Goal: Task Accomplishment & Management: Use online tool/utility

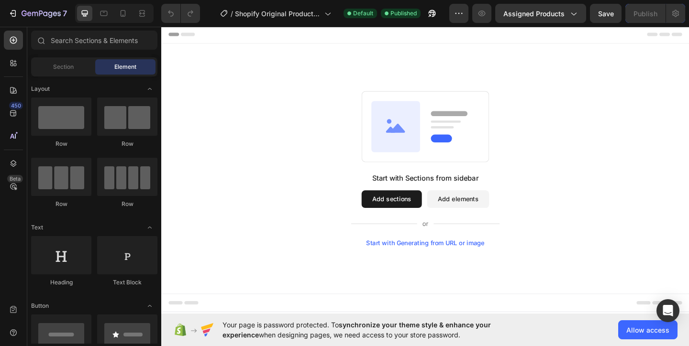
drag, startPoint x: 161, startPoint y: 25, endPoint x: 415, endPoint y: 211, distance: 314.1
click at [415, 211] on button "Add sections" at bounding box center [412, 214] width 66 height 19
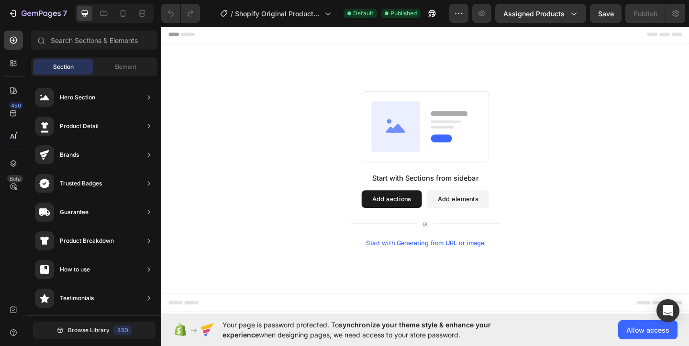
click at [411, 217] on button "Add sections" at bounding box center [412, 214] width 66 height 19
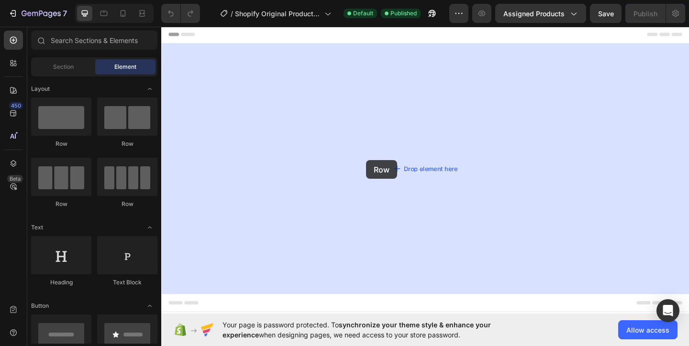
drag, startPoint x: 234, startPoint y: 148, endPoint x: 384, endPoint y: 172, distance: 151.6
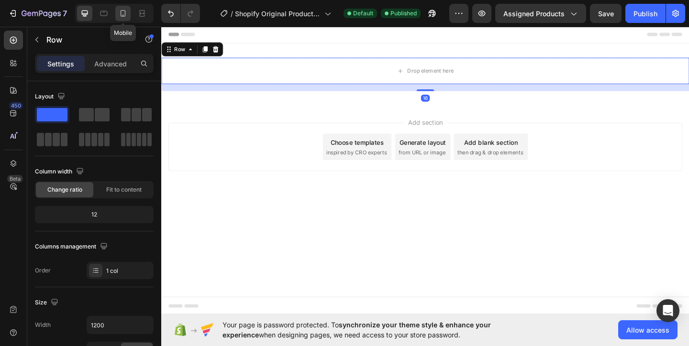
click at [122, 17] on icon at bounding box center [123, 14] width 10 height 10
type input "100%"
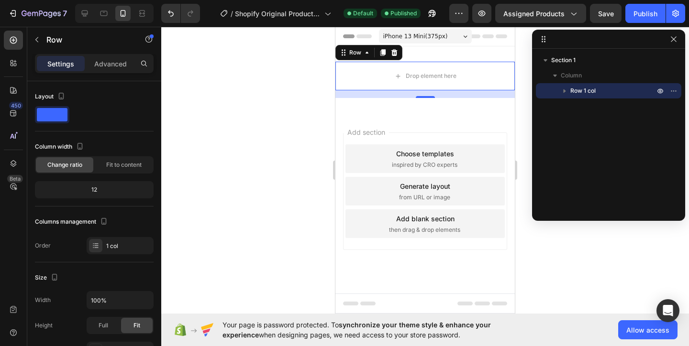
click at [667, 40] on div at bounding box center [608, 39] width 153 height 19
click at [673, 41] on icon "button" at bounding box center [673, 39] width 8 height 8
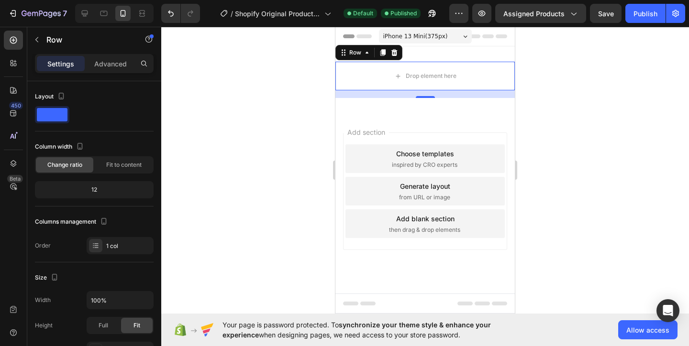
click at [294, 85] on div at bounding box center [424, 186] width 527 height 319
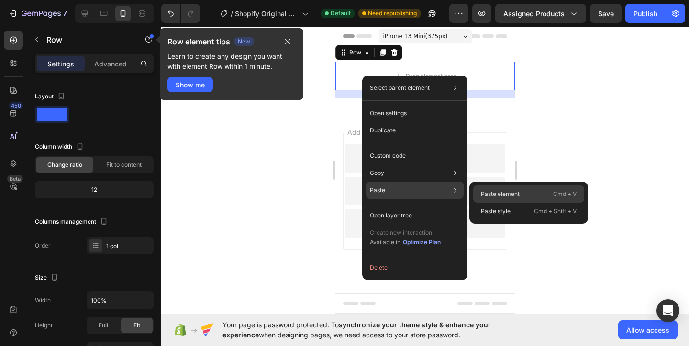
click at [496, 194] on p "Paste element" at bounding box center [500, 194] width 39 height 9
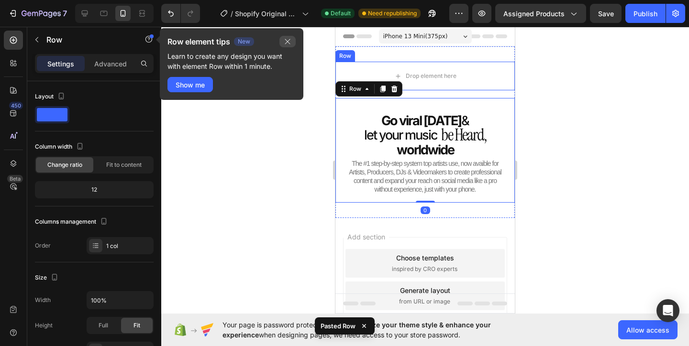
click at [283, 44] on button "button" at bounding box center [287, 41] width 16 height 11
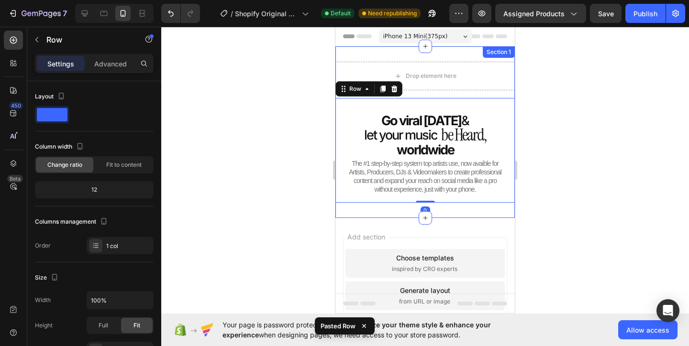
click at [467, 56] on div "Drop element here Row Go viral in 90 days & Heading let your music Heading Icon…" at bounding box center [424, 132] width 179 height 172
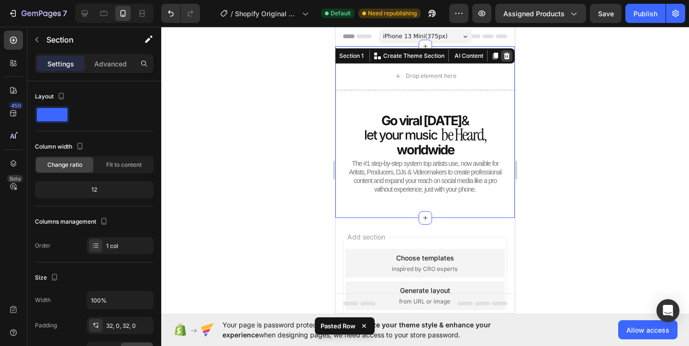
click at [507, 55] on icon at bounding box center [506, 56] width 6 height 7
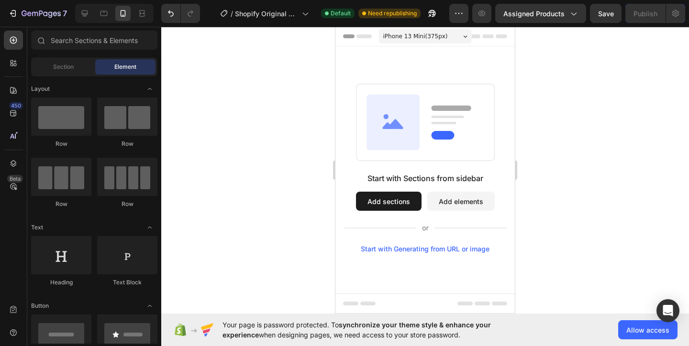
click at [392, 197] on button "Add sections" at bounding box center [389, 201] width 66 height 19
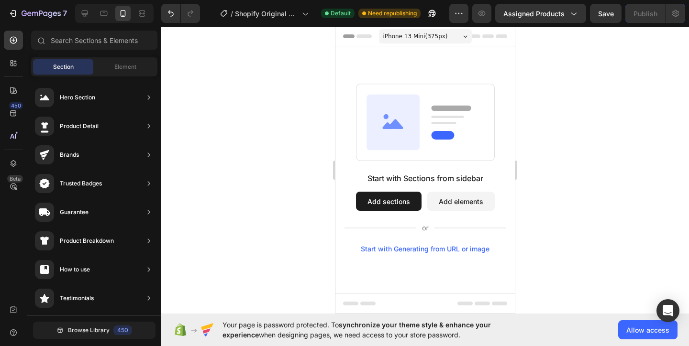
click at [386, 202] on button "Add sections" at bounding box center [389, 201] width 66 height 19
click at [106, 71] on div "Element" at bounding box center [125, 66] width 60 height 15
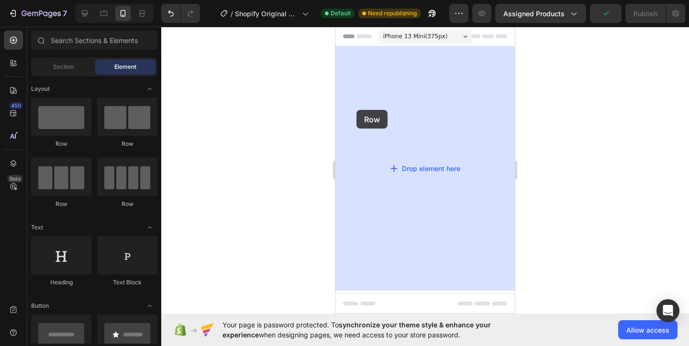
drag, startPoint x: 399, startPoint y: 137, endPoint x: 356, endPoint y: 110, distance: 51.1
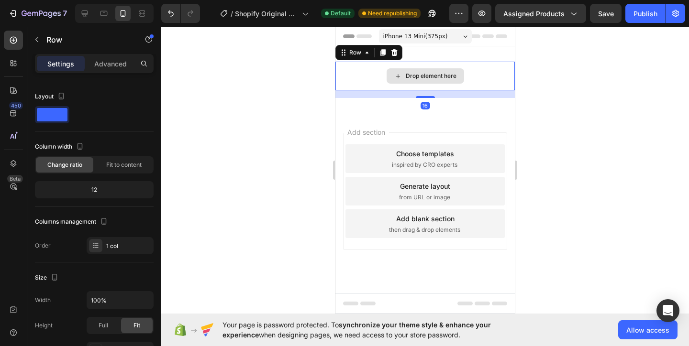
click at [470, 69] on div "Drop element here" at bounding box center [424, 76] width 179 height 29
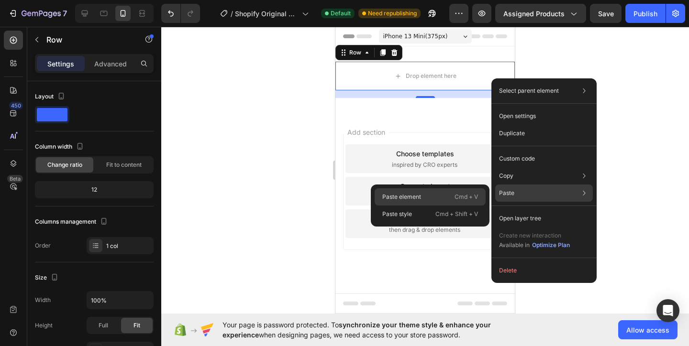
click at [440, 198] on div "Paste element Cmd + V" at bounding box center [429, 196] width 111 height 17
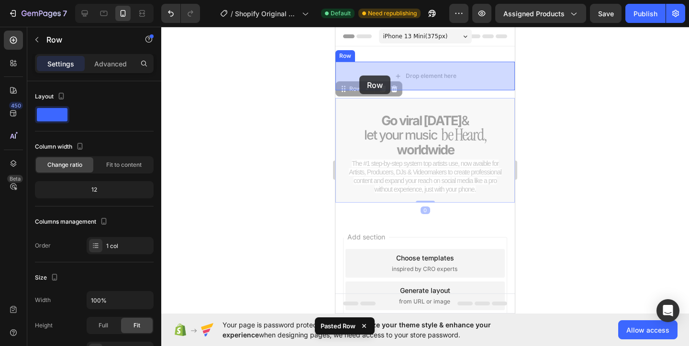
drag, startPoint x: 355, startPoint y: 91, endPoint x: 359, endPoint y: 76, distance: 15.4
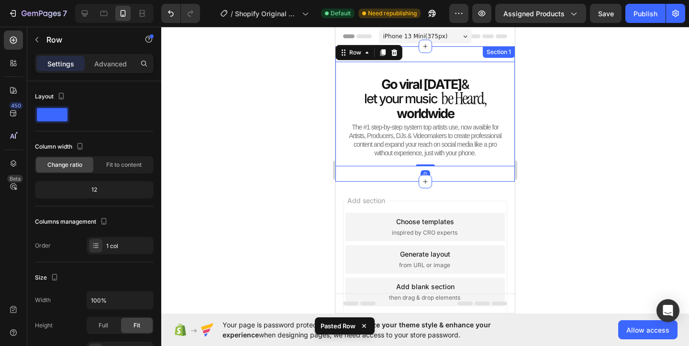
click at [442, 55] on div "Go viral in 90 days & Heading let your music Heading Icon List be Heard, Headin…" at bounding box center [424, 113] width 179 height 135
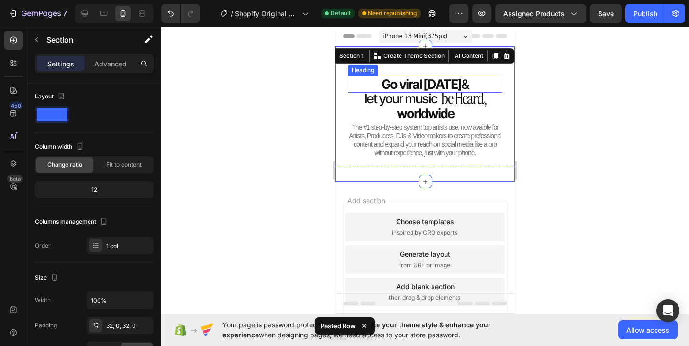
click at [488, 85] on h2 "Go viral in 90 days &" at bounding box center [425, 84] width 154 height 17
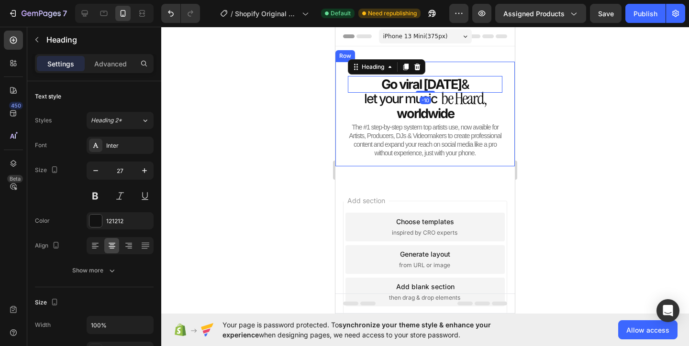
click at [505, 65] on div "Go viral in 90 days & Heading -10 let your music Heading Icon List be Heard, He…" at bounding box center [424, 114] width 179 height 105
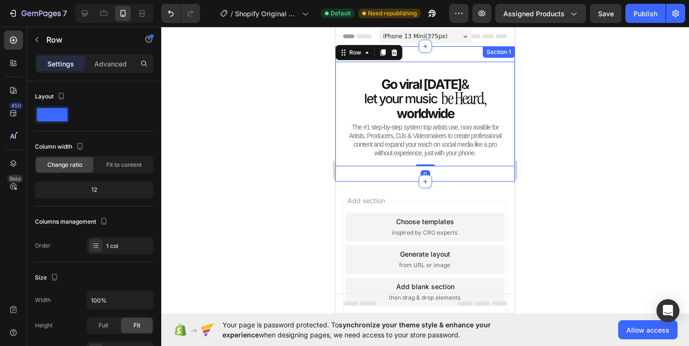
click at [500, 58] on div "Go viral in 90 days & Heading let your music Heading Icon List be Heard, Headin…" at bounding box center [424, 113] width 179 height 135
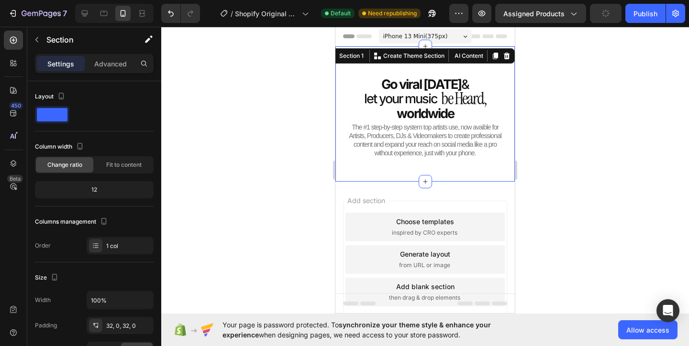
click at [530, 84] on div at bounding box center [424, 186] width 527 height 319
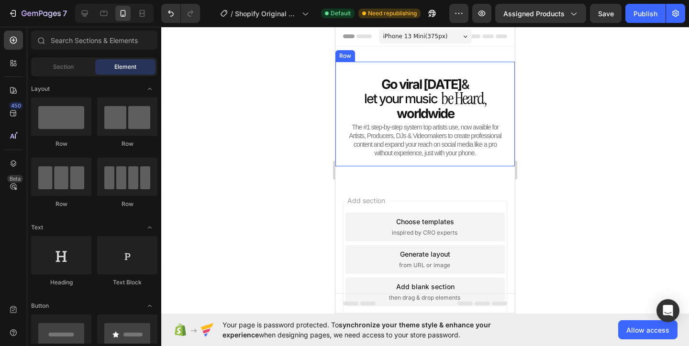
click at [344, 66] on div "Go viral in 90 days & Heading let your music Heading Icon List be Heard, Headin…" at bounding box center [424, 114] width 179 height 105
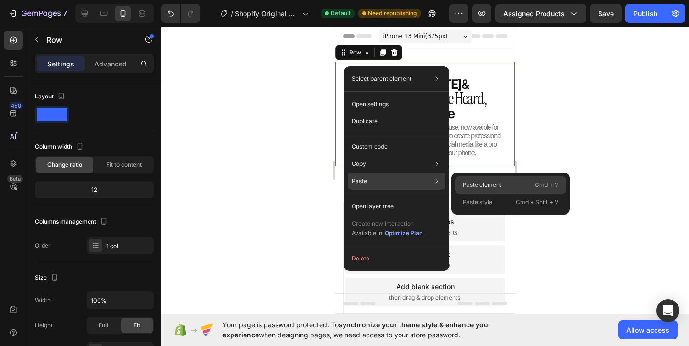
click at [471, 192] on div "Paste element Cmd + V" at bounding box center [510, 184] width 111 height 17
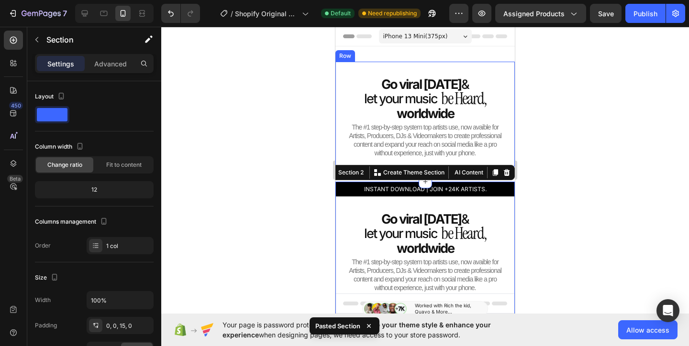
click at [344, 79] on div "Go viral in 90 days & Heading let your music Heading Icon List be Heard, Headin…" at bounding box center [425, 117] width 164 height 83
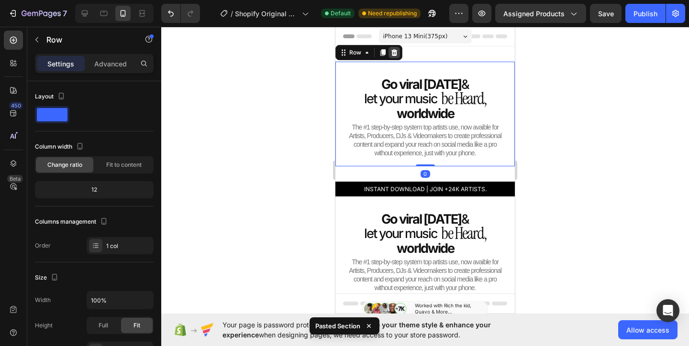
click at [395, 53] on icon at bounding box center [394, 52] width 6 height 7
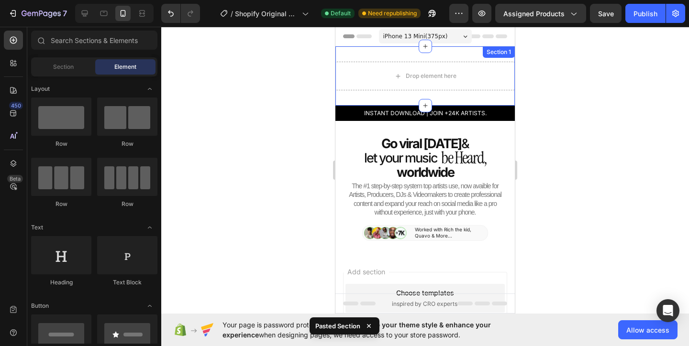
click at [389, 56] on div "Drop element here Row Section 1" at bounding box center [424, 75] width 179 height 59
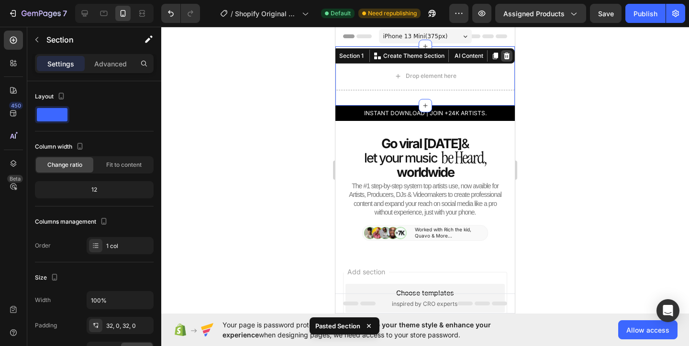
click at [508, 51] on div at bounding box center [506, 55] width 11 height 11
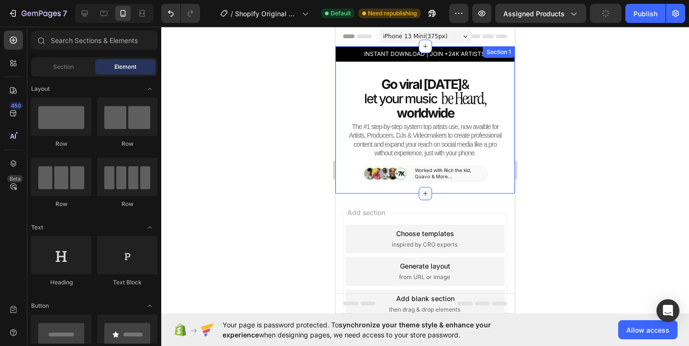
click at [424, 192] on icon at bounding box center [425, 194] width 8 height 8
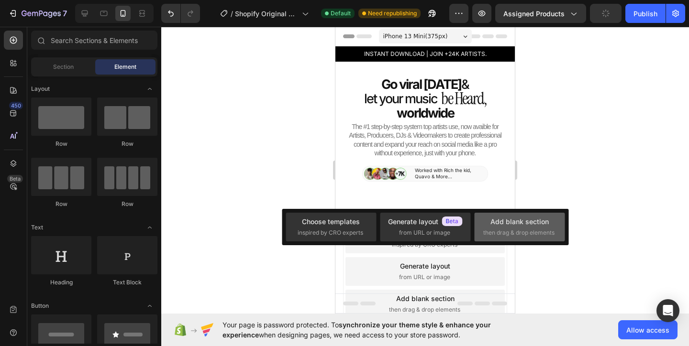
click at [504, 229] on span "then drag & drop elements" at bounding box center [518, 233] width 71 height 9
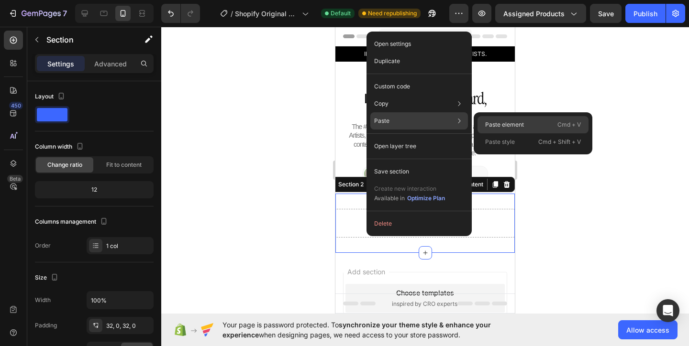
click at [522, 121] on p "Paste element" at bounding box center [504, 124] width 39 height 9
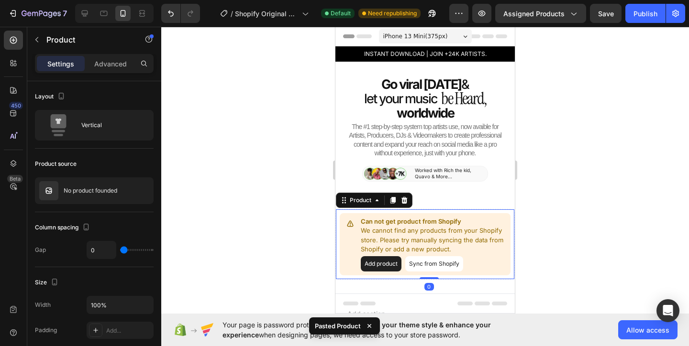
scroll to position [37, 0]
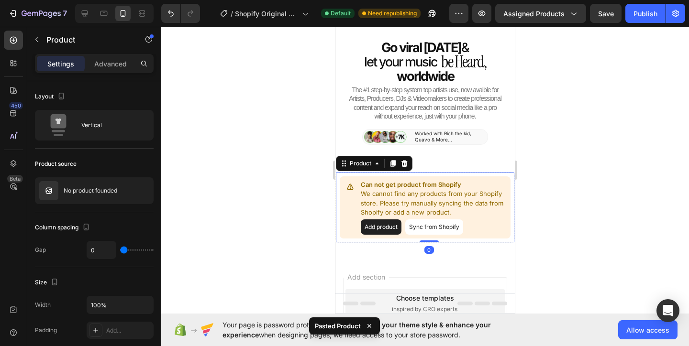
click at [383, 229] on button "Add product" at bounding box center [381, 226] width 41 height 15
click at [382, 228] on button "Add product" at bounding box center [381, 226] width 41 height 15
click at [404, 164] on icon at bounding box center [404, 163] width 6 height 7
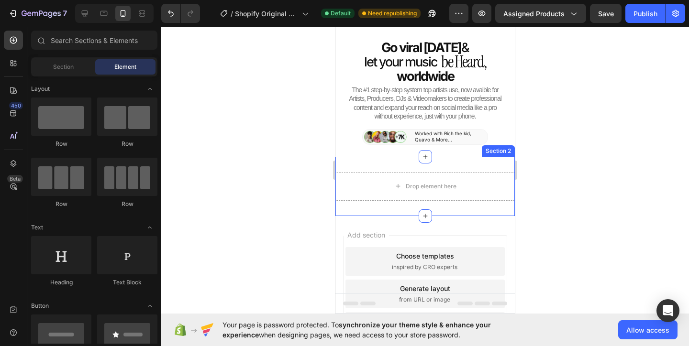
click at [386, 161] on div "Drop element here Section 2" at bounding box center [424, 186] width 179 height 59
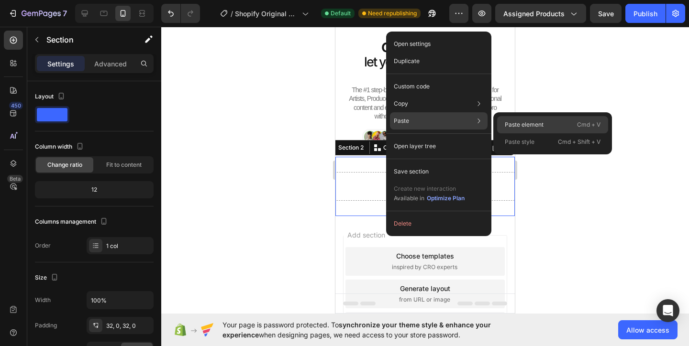
click at [532, 124] on p "Paste element" at bounding box center [523, 124] width 39 height 9
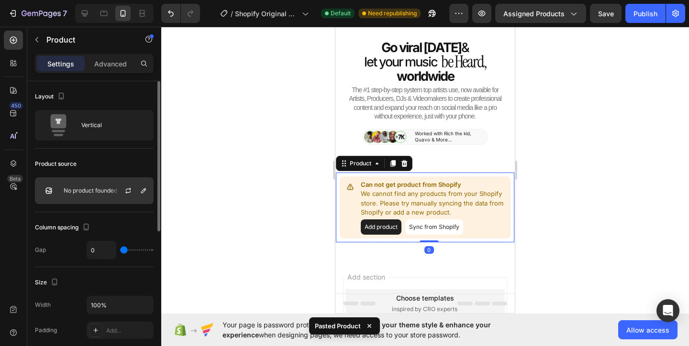
click at [105, 194] on div "No product founded" at bounding box center [94, 190] width 119 height 27
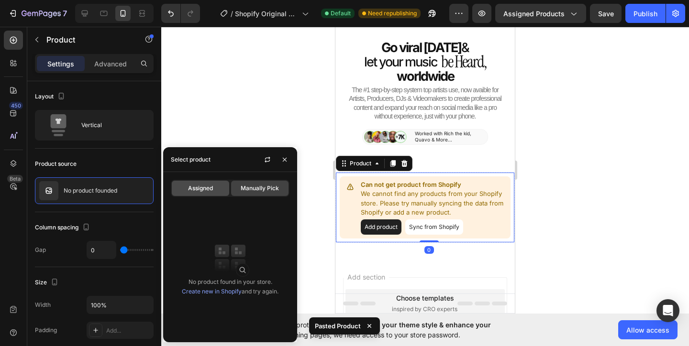
click at [201, 193] on div "Assigned" at bounding box center [200, 188] width 57 height 15
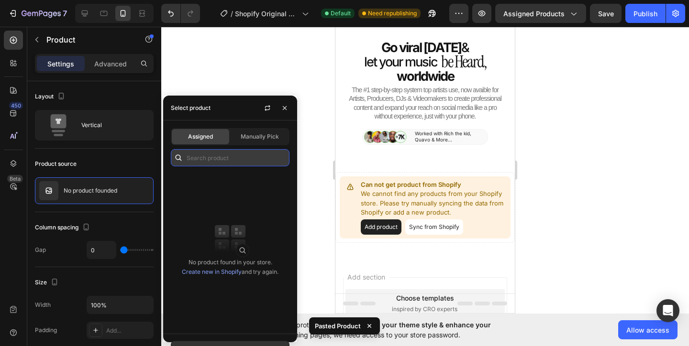
click at [219, 158] on input "text" at bounding box center [230, 157] width 119 height 17
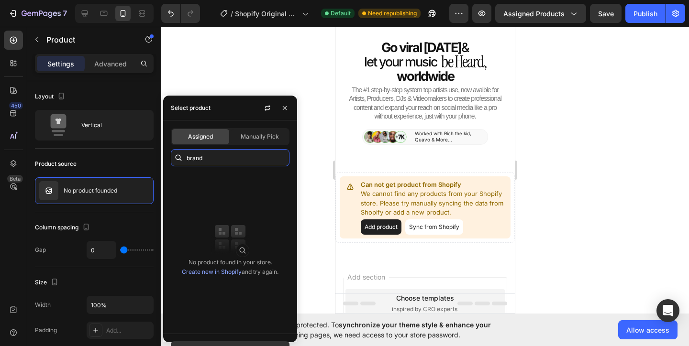
type input "brand"
click at [270, 107] on icon "button" at bounding box center [267, 108] width 8 height 8
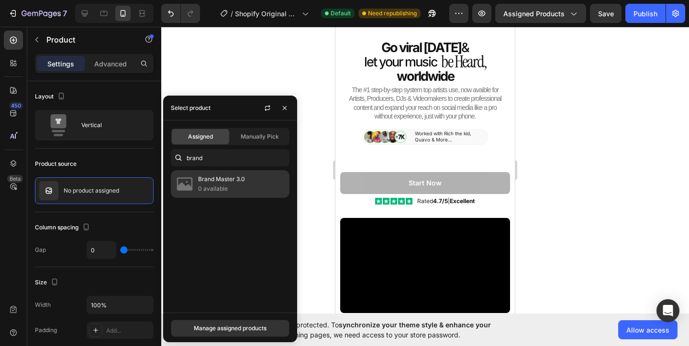
click at [219, 185] on p "0 available" at bounding box center [241, 189] width 87 height 10
click at [211, 186] on p "0 available" at bounding box center [241, 189] width 87 height 10
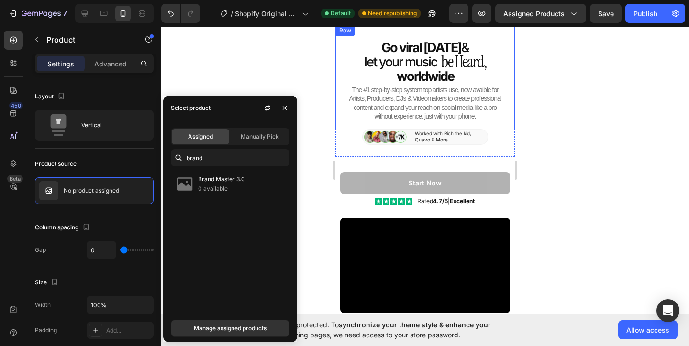
click at [448, 122] on div "Go viral in 90 days & Heading let your music Heading Icon List be Heard, Headin…" at bounding box center [424, 77] width 179 height 105
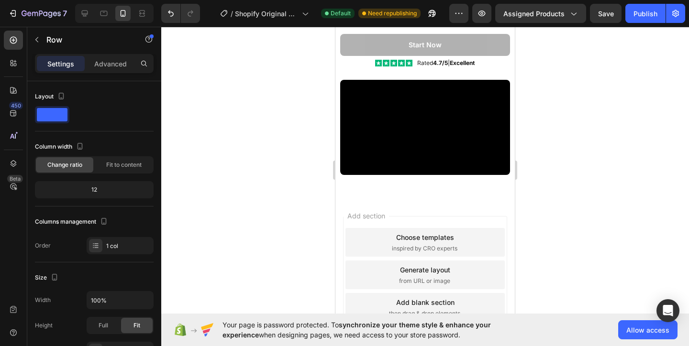
scroll to position [186, 0]
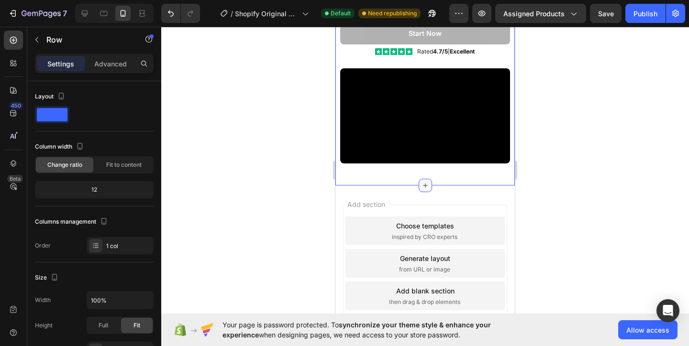
click at [420, 181] on div at bounding box center [424, 185] width 13 height 13
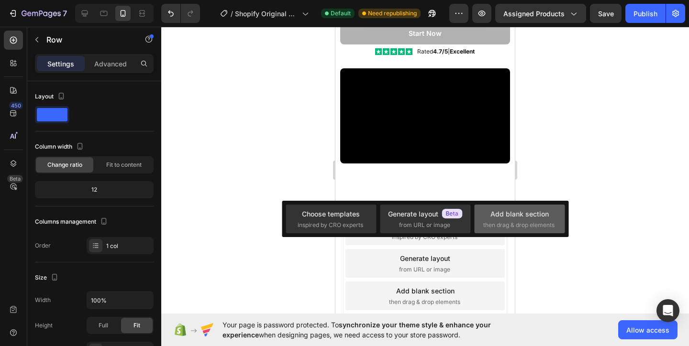
click at [525, 220] on div "Add blank section then drag & drop elements" at bounding box center [519, 219] width 73 height 21
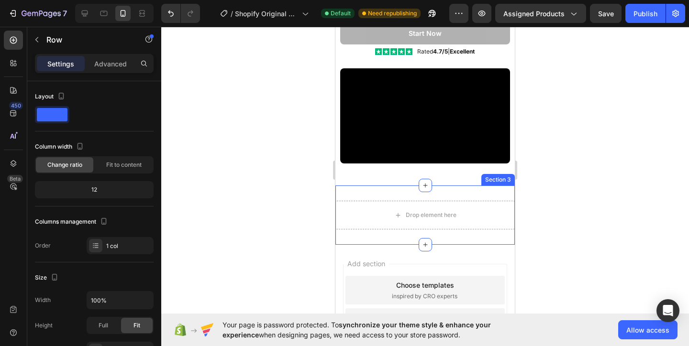
click at [392, 189] on div "Drop element here Section 3" at bounding box center [424, 215] width 179 height 59
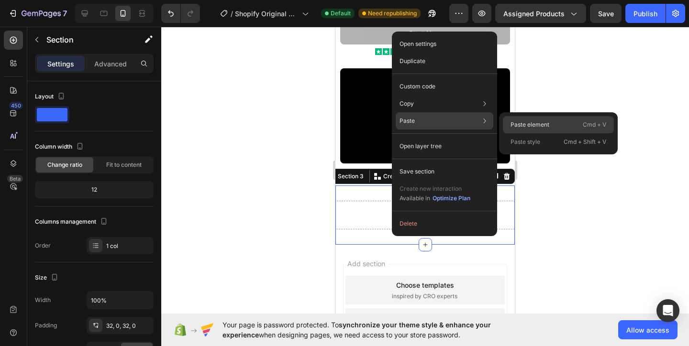
click at [530, 117] on div "Paste element Cmd + V" at bounding box center [558, 124] width 111 height 17
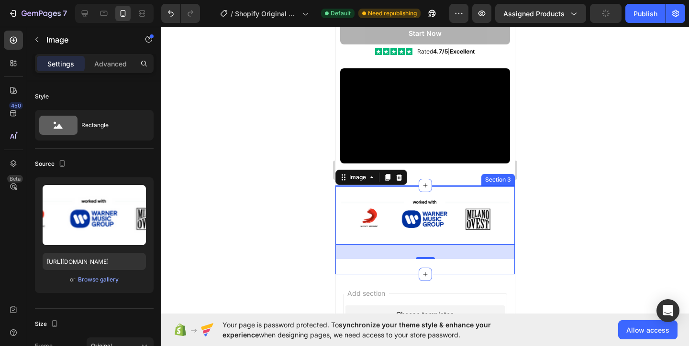
click at [348, 266] on div "Image 30 Section 3" at bounding box center [424, 230] width 179 height 89
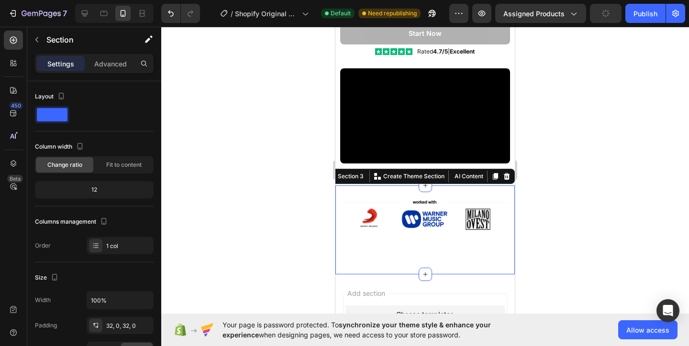
click at [411, 251] on div "Image" at bounding box center [424, 230] width 179 height 58
click at [358, 238] on img at bounding box center [424, 215] width 179 height 58
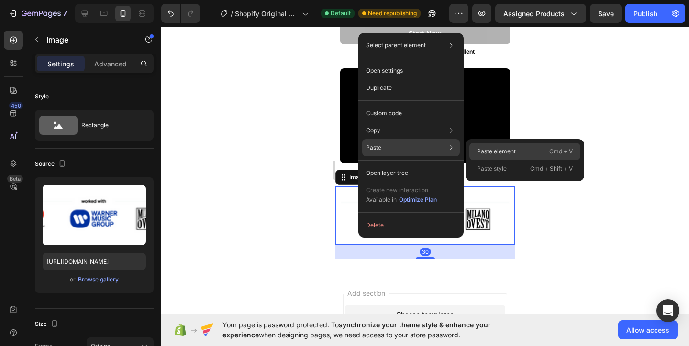
click at [525, 150] on div "Paste element Cmd + V" at bounding box center [524, 151] width 111 height 17
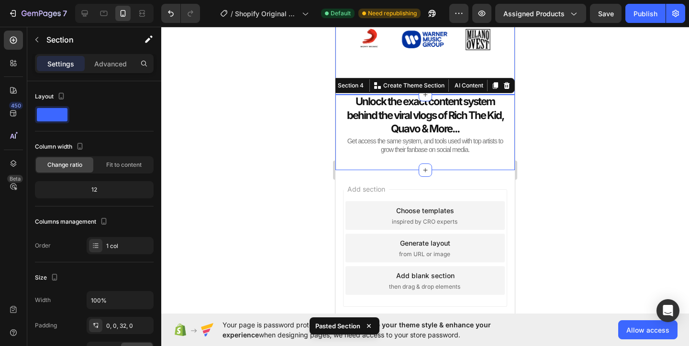
scroll to position [323, 0]
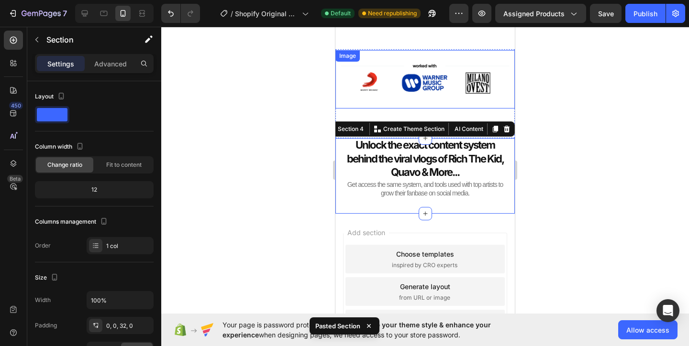
click at [448, 99] on img at bounding box center [424, 79] width 179 height 58
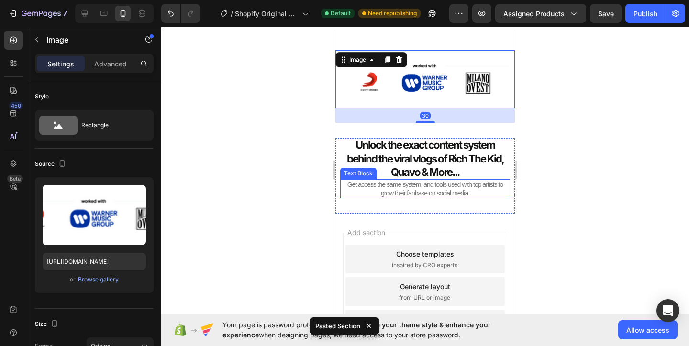
click at [509, 189] on div "Get access the same system, and tools used with top artists to grow their fanba…" at bounding box center [425, 188] width 170 height 19
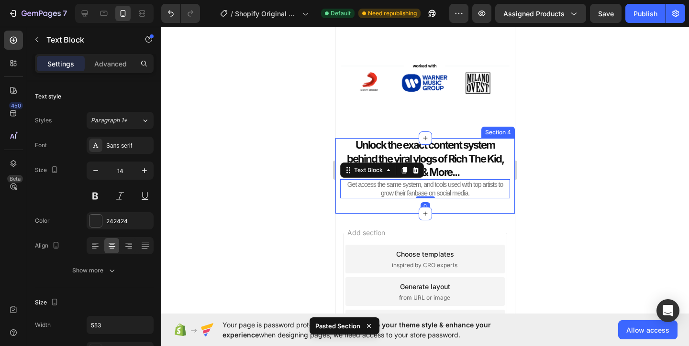
click at [511, 206] on div "Unlock the exact content system behind the viral vlogs of Rich The Kid, Quavo &…" at bounding box center [424, 176] width 179 height 76
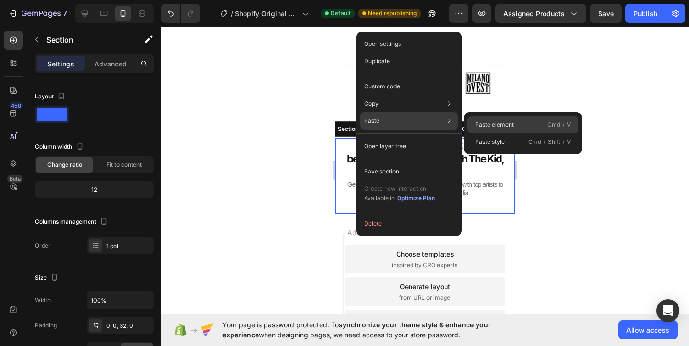
click at [492, 129] on p "Paste element" at bounding box center [494, 124] width 39 height 9
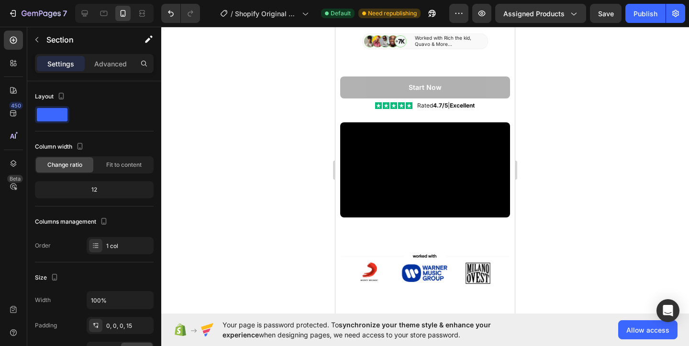
scroll to position [0, 0]
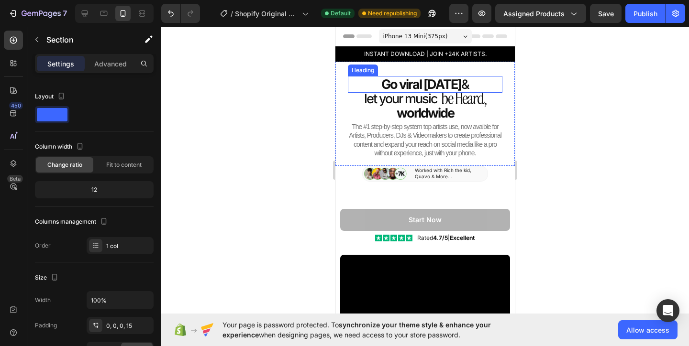
click at [421, 84] on strong "Go viral in 90 days" at bounding box center [421, 85] width 80 height 16
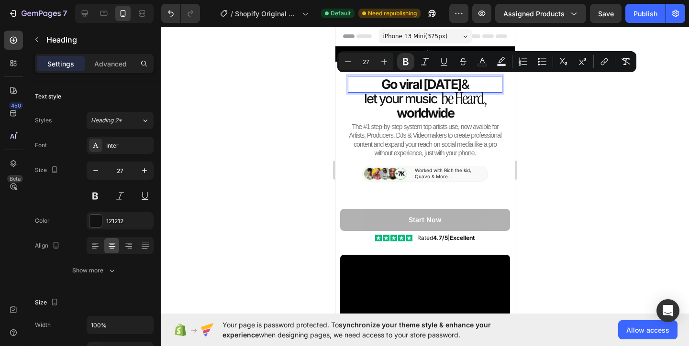
click at [469, 83] on p "Go viral in 90 days &" at bounding box center [425, 84] width 154 height 17
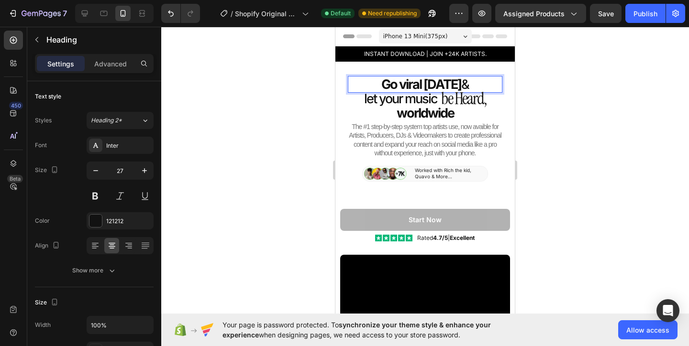
drag, startPoint x: 469, startPoint y: 83, endPoint x: 367, endPoint y: 86, distance: 101.4
click at [367, 86] on p "Go viral in 90 days &" at bounding box center [425, 84] width 154 height 17
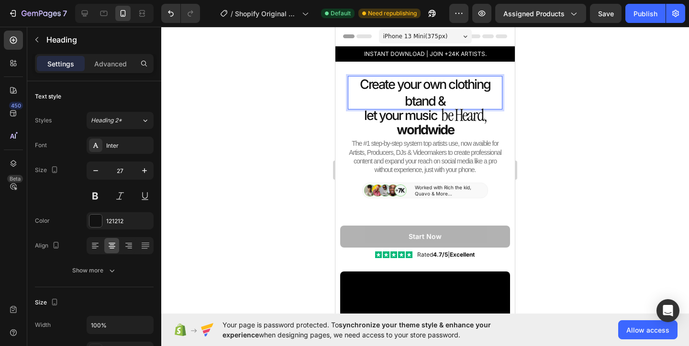
click at [415, 102] on p "Create your own clothing btand &" at bounding box center [425, 92] width 154 height 33
click at [482, 104] on p "Create your own clothing brand &" at bounding box center [425, 92] width 154 height 33
click at [404, 87] on p "Create your own clothing brand &" at bounding box center [425, 92] width 154 height 33
click at [493, 97] on p "Create your own clothing brand &" at bounding box center [425, 92] width 154 height 33
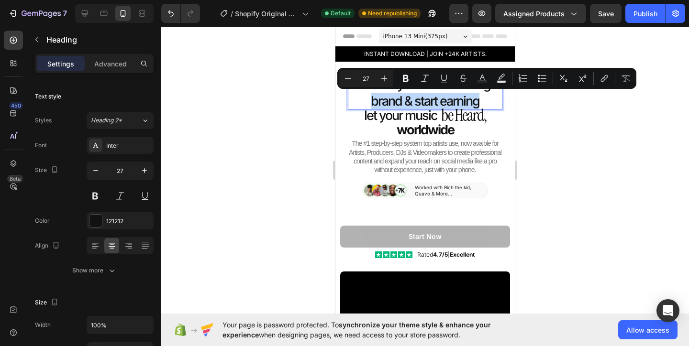
drag, startPoint x: 484, startPoint y: 102, endPoint x: 366, endPoint y: 98, distance: 118.2
click at [366, 98] on p "Create your own clothing brand & start earning" at bounding box center [425, 92] width 154 height 33
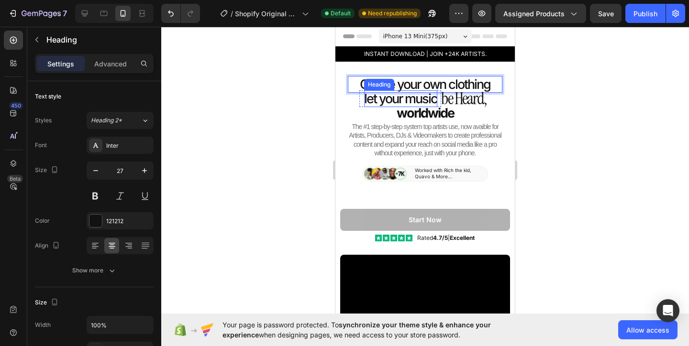
click at [413, 100] on h2 "let your music" at bounding box center [400, 98] width 73 height 17
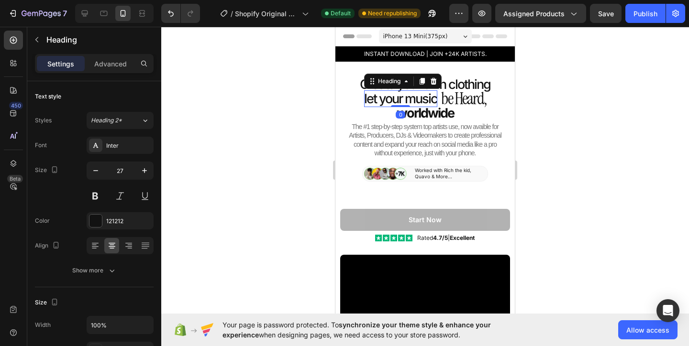
click at [413, 100] on h2 "let your music" at bounding box center [400, 98] width 73 height 17
click at [413, 100] on p "let your music" at bounding box center [400, 98] width 73 height 17
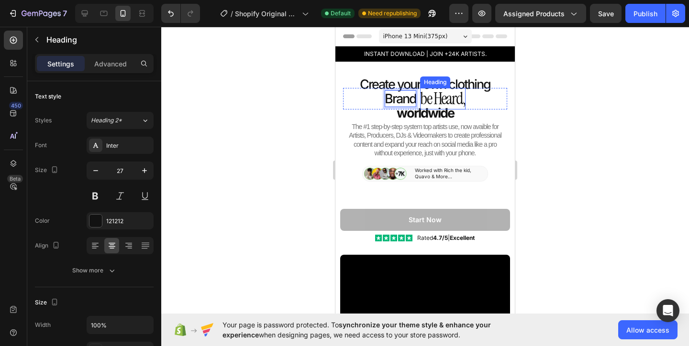
click at [442, 98] on h2 "be Heard," at bounding box center [442, 99] width 45 height 22
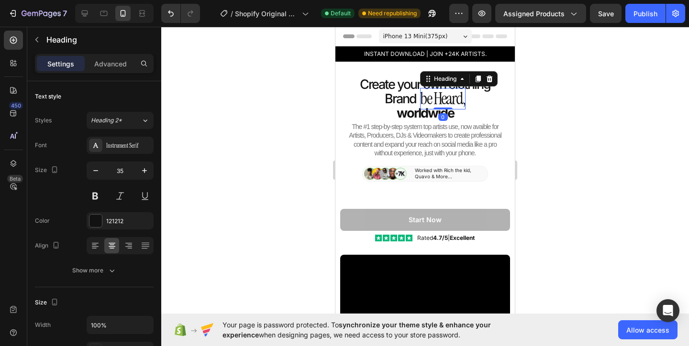
click at [442, 98] on h2 "be Heard," at bounding box center [442, 99] width 45 height 22
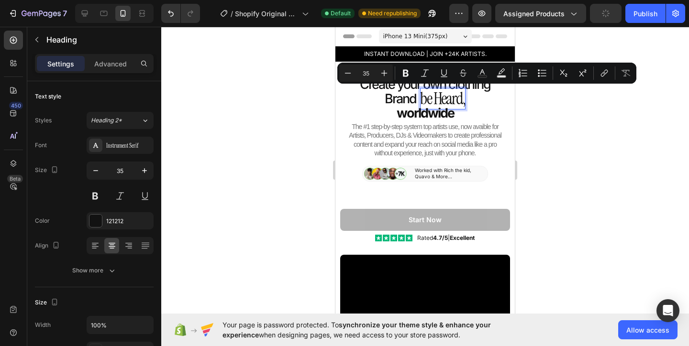
click at [442, 98] on p "be Heard," at bounding box center [442, 99] width 45 height 22
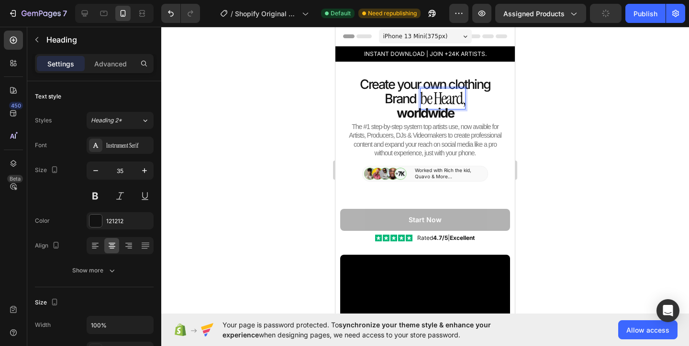
click at [442, 98] on p "be Heard," at bounding box center [442, 99] width 45 height 22
click at [552, 99] on div at bounding box center [424, 186] width 527 height 319
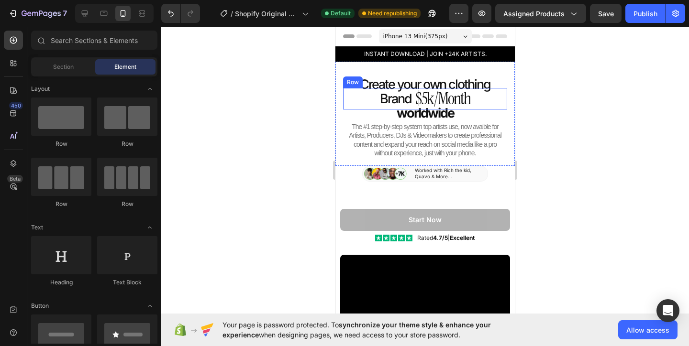
click at [543, 108] on div at bounding box center [424, 186] width 527 height 319
click at [308, 128] on div at bounding box center [424, 186] width 527 height 319
click at [408, 101] on p "Brand" at bounding box center [396, 98] width 32 height 17
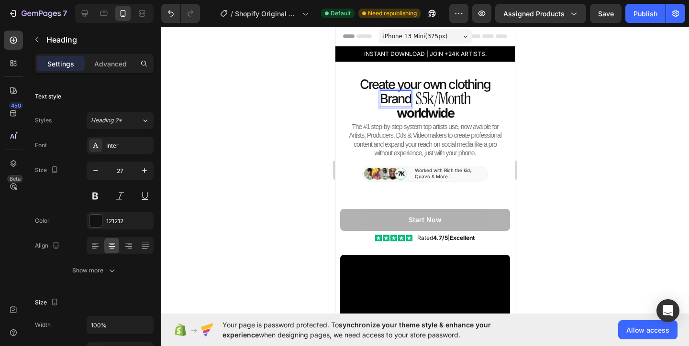
click at [409, 99] on p "Brand" at bounding box center [396, 98] width 32 height 17
click at [424, 114] on strong "worldwide" at bounding box center [424, 113] width 57 height 16
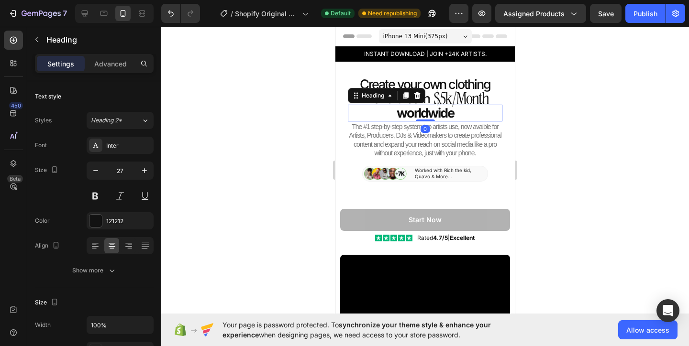
click at [424, 114] on strong "worldwide" at bounding box center [424, 113] width 57 height 16
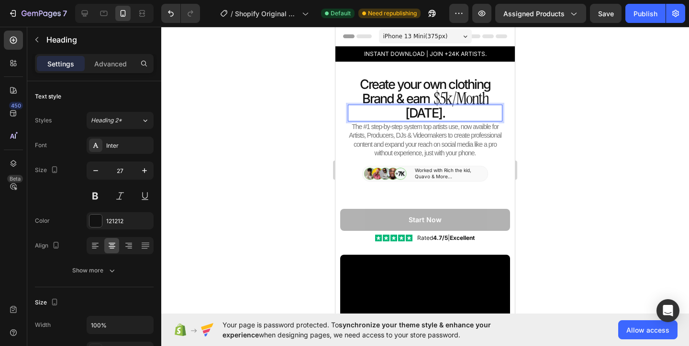
click at [524, 118] on div at bounding box center [424, 186] width 527 height 319
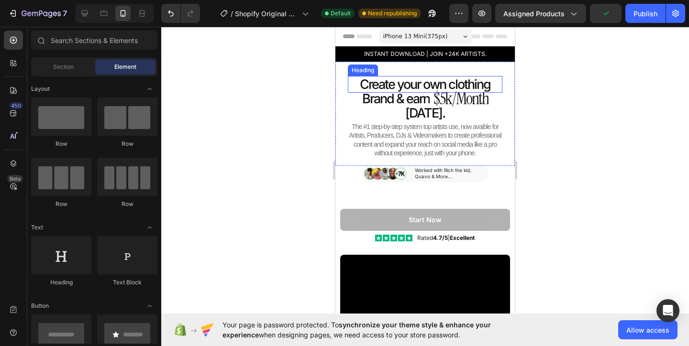
click at [434, 84] on p "Create your own clothing" at bounding box center [425, 84] width 154 height 17
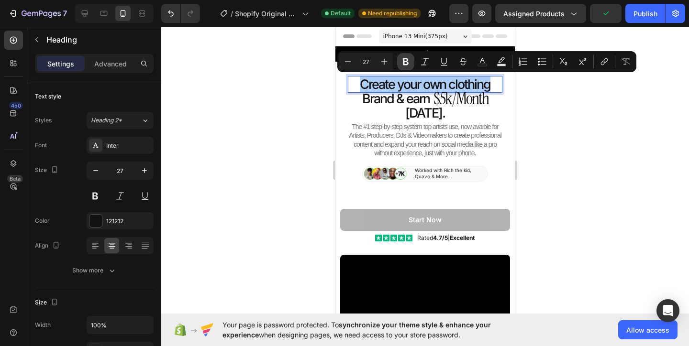
click at [401, 58] on icon "Editor contextual toolbar" at bounding box center [406, 62] width 10 height 10
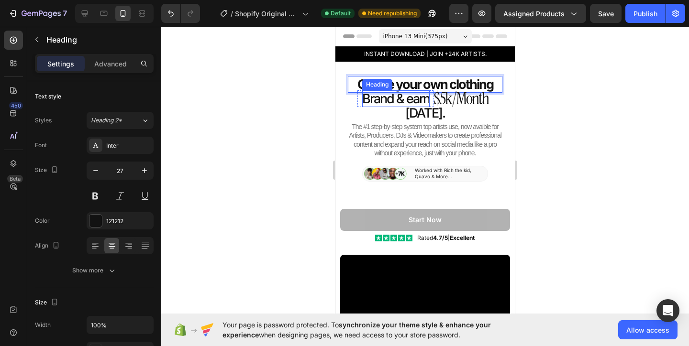
click at [388, 100] on p "Brand & earn" at bounding box center [395, 98] width 67 height 17
click at [394, 101] on p "Brand & earn" at bounding box center [395, 98] width 67 height 17
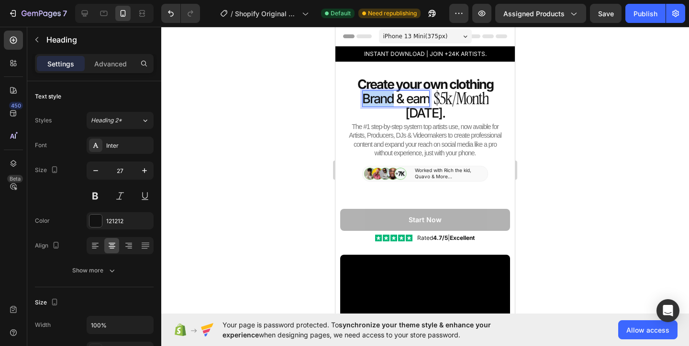
drag, startPoint x: 393, startPoint y: 98, endPoint x: 355, endPoint y: 98, distance: 37.8
click at [355, 98] on div "Brand & earn Heading 0 Icon List $5k/Month Heading Row" at bounding box center [425, 99] width 164 height 22
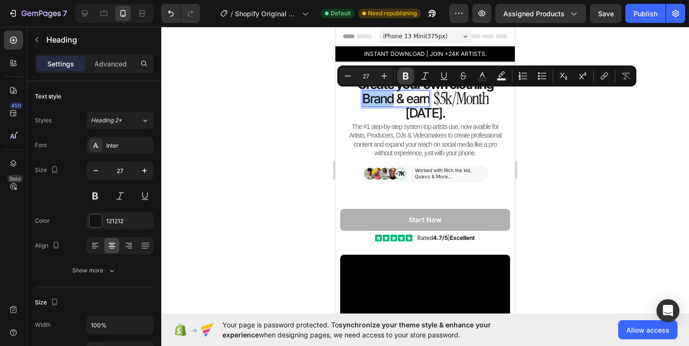
click at [412, 76] on button "Bold" at bounding box center [405, 75] width 17 height 17
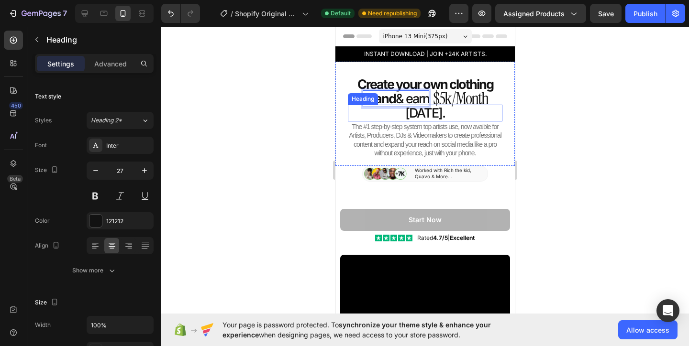
click at [410, 114] on p "in 30 days." at bounding box center [425, 113] width 154 height 17
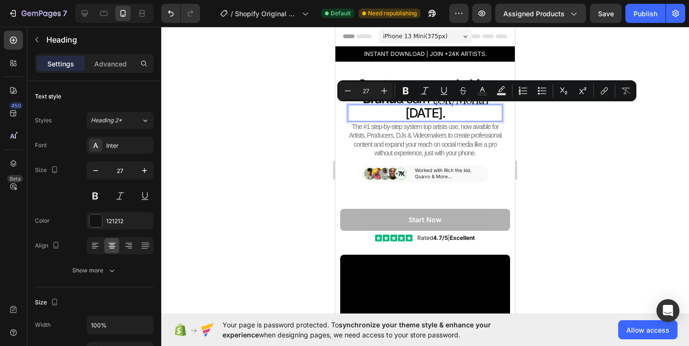
drag, startPoint x: 410, startPoint y: 113, endPoint x: 450, endPoint y: 116, distance: 40.7
click at [450, 116] on p "in 30 days." at bounding box center [425, 113] width 154 height 17
click at [410, 96] on button "Bold" at bounding box center [405, 90] width 17 height 17
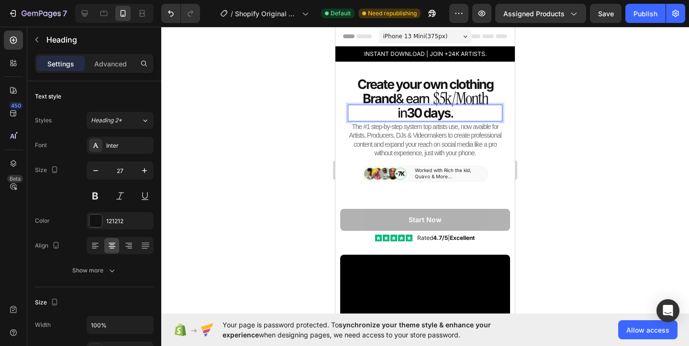
click at [536, 98] on div at bounding box center [424, 186] width 527 height 319
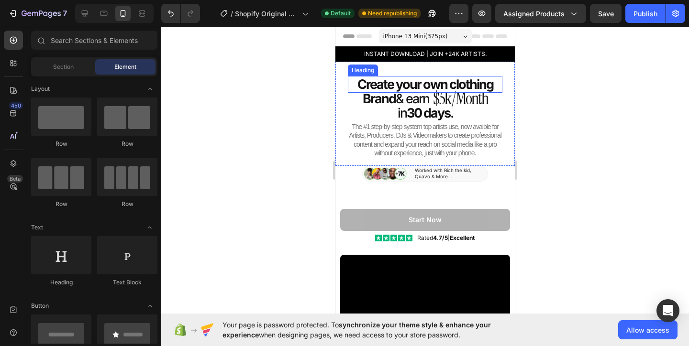
click at [476, 84] on strong "Create your own clothing" at bounding box center [425, 85] width 136 height 16
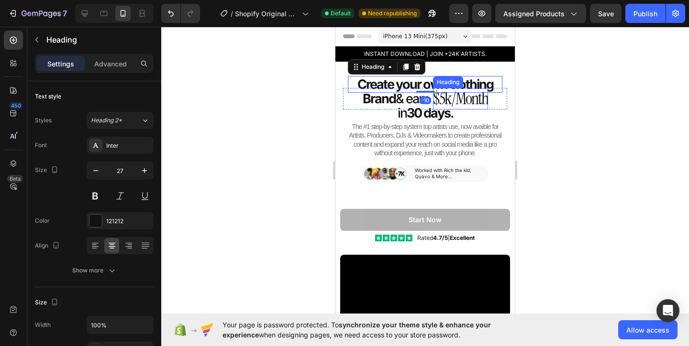
click at [460, 98] on p "$5k/Month" at bounding box center [460, 99] width 55 height 22
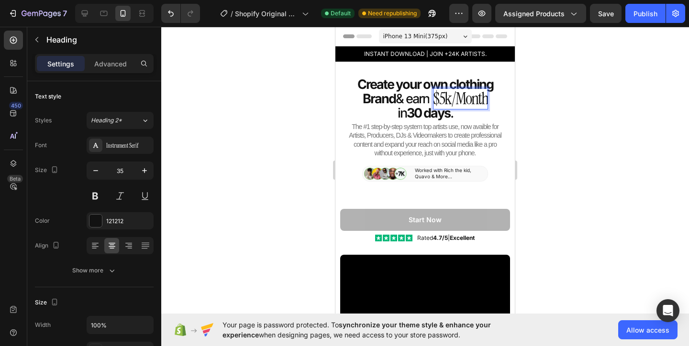
click at [460, 98] on p "$5k/Month" at bounding box center [460, 99] width 55 height 22
click at [547, 116] on div at bounding box center [424, 186] width 527 height 319
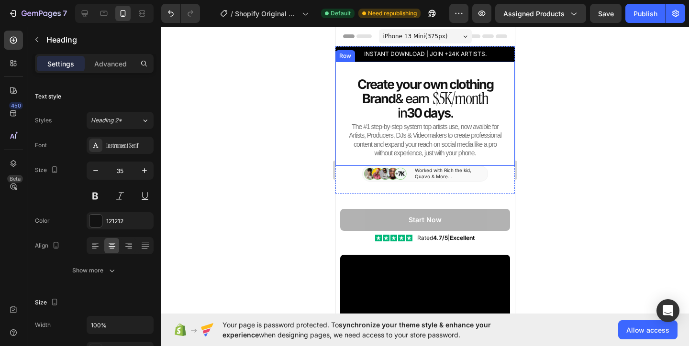
click at [547, 116] on div at bounding box center [424, 186] width 527 height 319
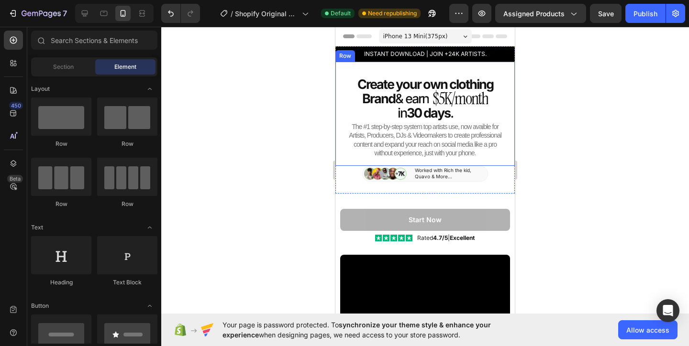
click at [547, 116] on div at bounding box center [424, 186] width 527 height 319
click at [557, 116] on div at bounding box center [424, 186] width 527 height 319
click at [288, 103] on div at bounding box center [424, 186] width 527 height 319
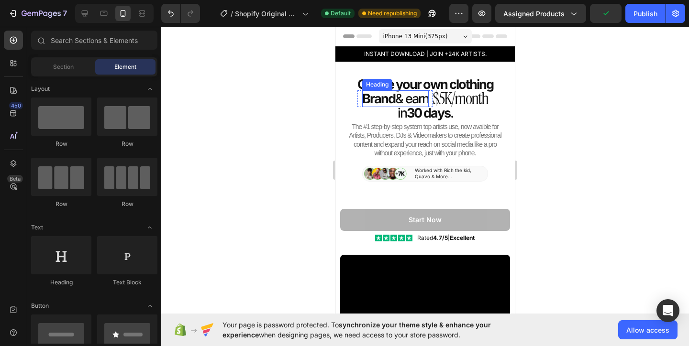
click at [406, 101] on p "⁠⁠⁠⁠⁠⁠⁠ Brand & earn" at bounding box center [395, 98] width 66 height 17
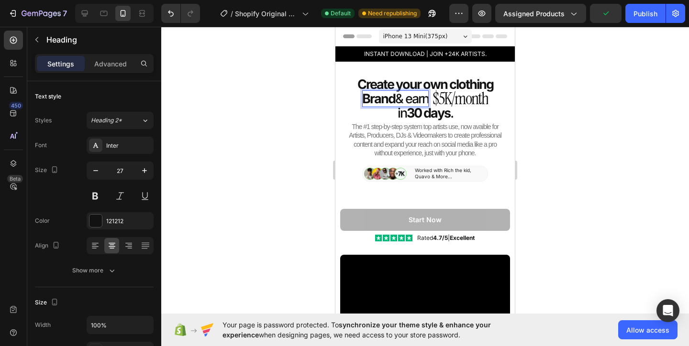
click at [407, 100] on p "Brand & earn" at bounding box center [395, 98] width 66 height 17
click at [523, 117] on div at bounding box center [424, 186] width 527 height 319
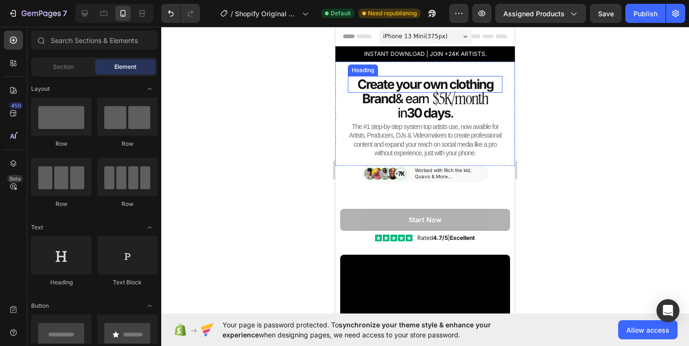
click at [487, 83] on strong "Create your own clothing" at bounding box center [425, 85] width 136 height 16
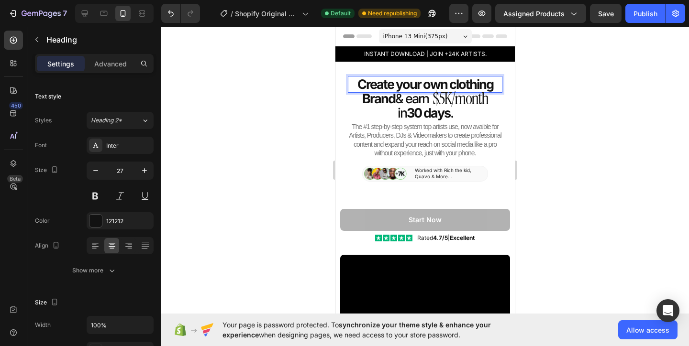
click at [493, 85] on p "Create your own clothing" at bounding box center [425, 84] width 154 height 17
click at [589, 97] on div at bounding box center [424, 186] width 527 height 319
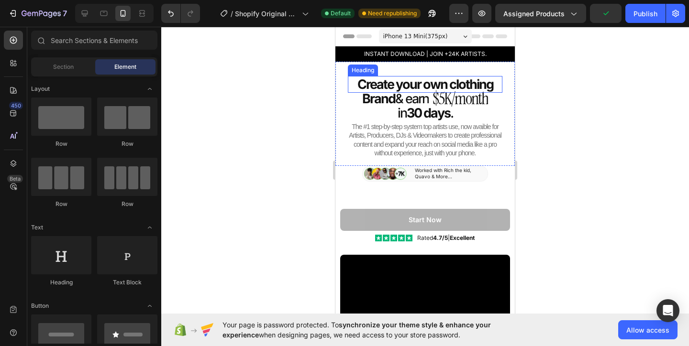
click at [452, 86] on strong "Create your own clothing" at bounding box center [425, 85] width 136 height 16
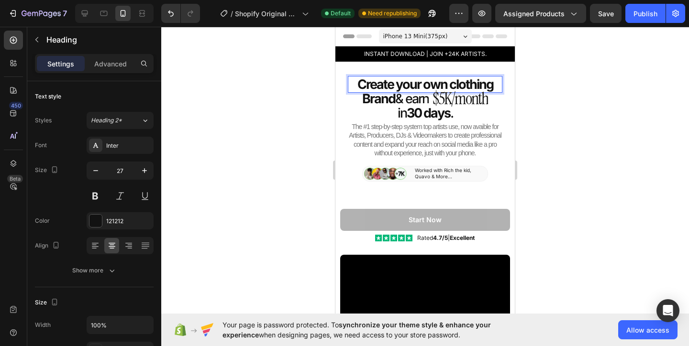
click at [455, 84] on strong "Create your own clothing" at bounding box center [425, 85] width 136 height 16
click at [560, 91] on div at bounding box center [424, 186] width 527 height 319
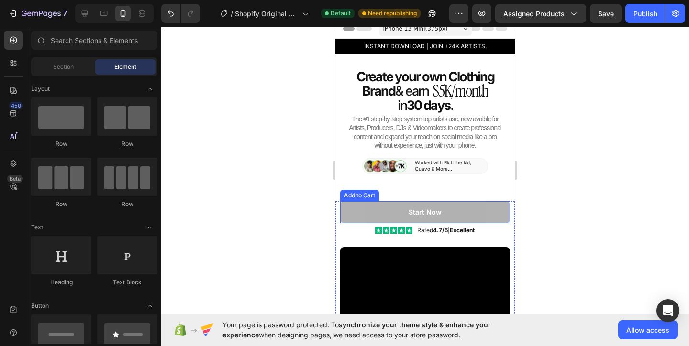
scroll to position [42, 0]
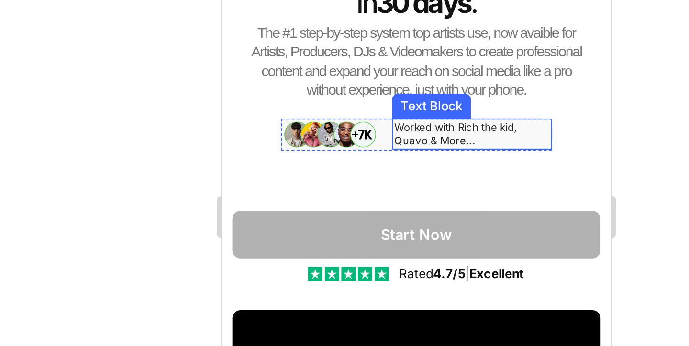
click at [316, 8] on p "Worked with Rich the kid, Quavo & More..." at bounding box center [337, 11] width 72 height 12
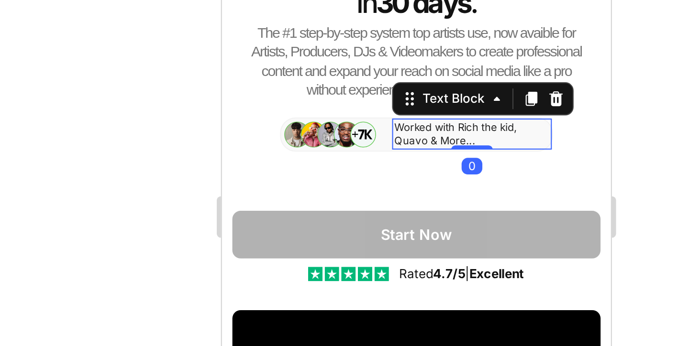
click at [316, 8] on p "Worked with Rich the kid, Quavo & More..." at bounding box center [337, 11] width 72 height 12
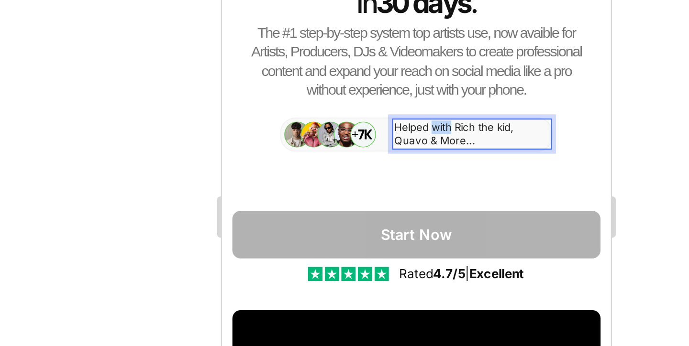
drag, startPoint x: 327, startPoint y: 9, endPoint x: 319, endPoint y: 10, distance: 8.1
click at [319, 10] on p "Helped with Rich the kid, Quavo & More..." at bounding box center [337, 11] width 72 height 12
drag, startPoint x: 346, startPoint y: 15, endPoint x: 301, endPoint y: 14, distance: 44.5
click at [301, 14] on p "Helped Myosbrand, EXPSOSE Rich the kid, Quavo & More..." at bounding box center [337, 11] width 72 height 12
click at [316, 16] on p "Helped Myosbrand, EXPSOSE & More..." at bounding box center [337, 11] width 72 height 12
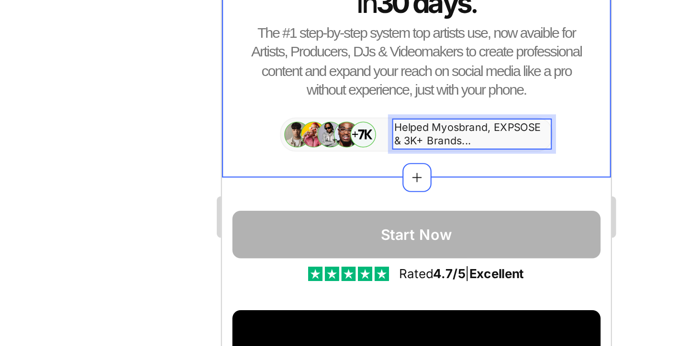
click at [325, 128] on div at bounding box center [424, 186] width 527 height 319
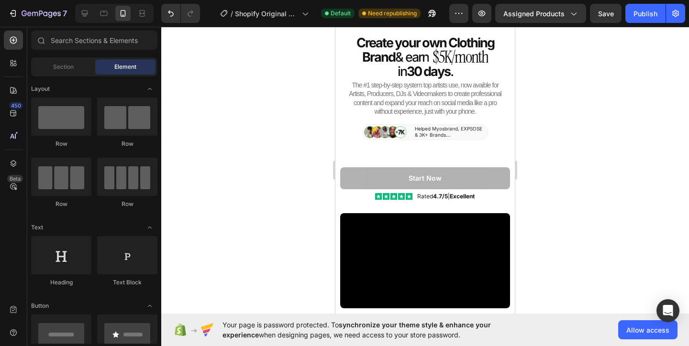
click at [529, 133] on div at bounding box center [424, 186] width 527 height 319
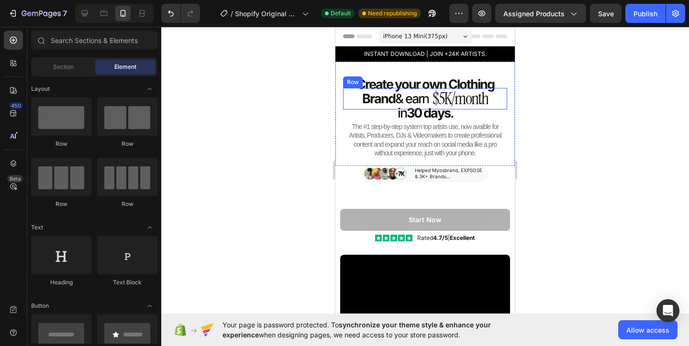
click at [397, 89] on div "⁠⁠⁠⁠⁠⁠⁠ Brand & earn Heading Icon List" at bounding box center [394, 99] width 75 height 22
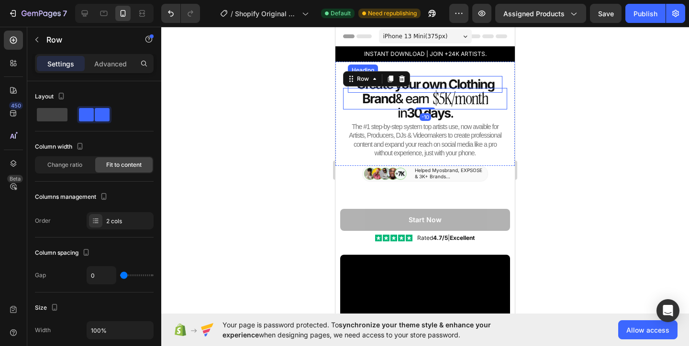
click at [431, 79] on strong "Create your own Clothing" at bounding box center [425, 85] width 138 height 16
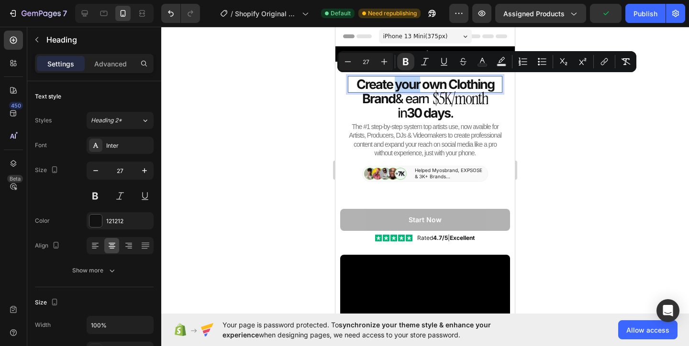
click at [395, 87] on strong "Create your own Clothing" at bounding box center [425, 85] width 138 height 16
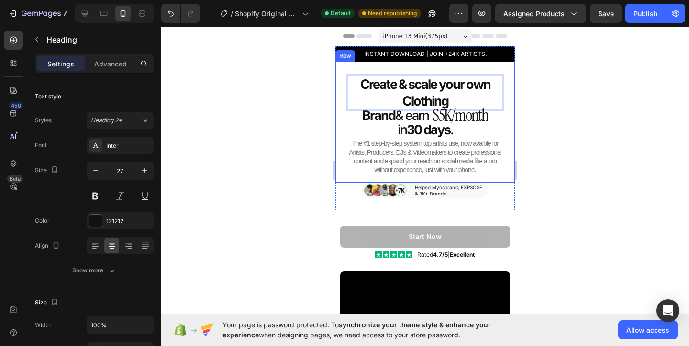
click at [540, 120] on div at bounding box center [424, 186] width 527 height 319
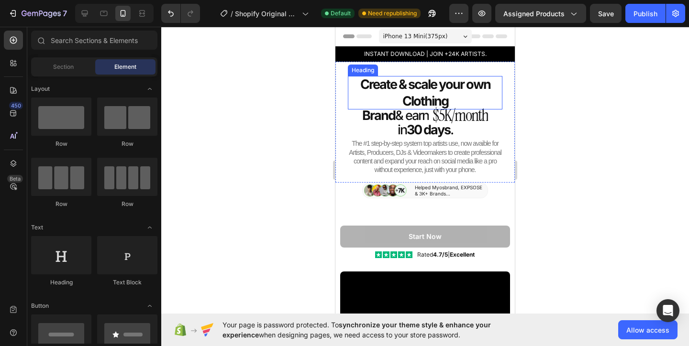
click at [452, 100] on p "⁠⁠⁠⁠⁠⁠⁠ Create & scale your own Clothing" at bounding box center [425, 92] width 154 height 33
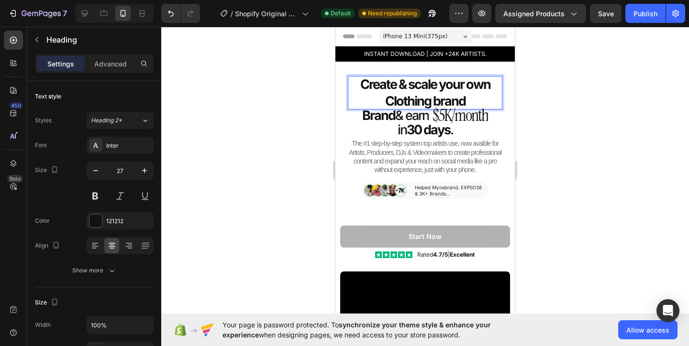
click at [630, 99] on div at bounding box center [424, 186] width 527 height 319
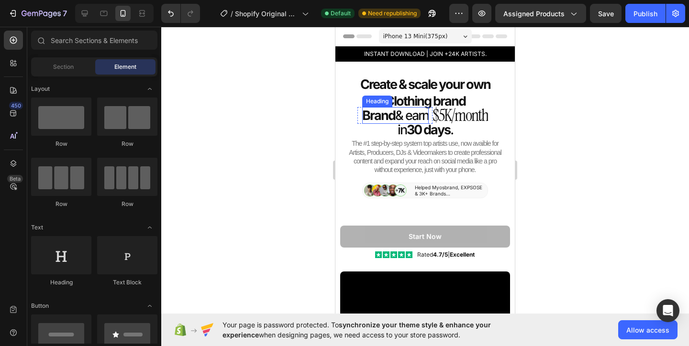
click at [408, 113] on p "⁠⁠⁠⁠⁠⁠⁠ Brand & earn" at bounding box center [395, 115] width 66 height 17
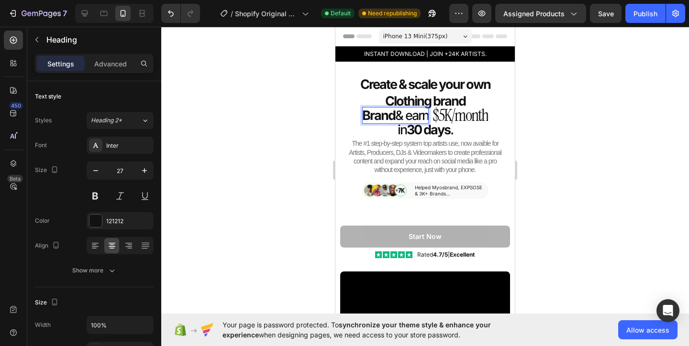
click at [398, 116] on p "Brand & earn" at bounding box center [395, 115] width 66 height 17
click at [543, 139] on div at bounding box center [424, 186] width 527 height 319
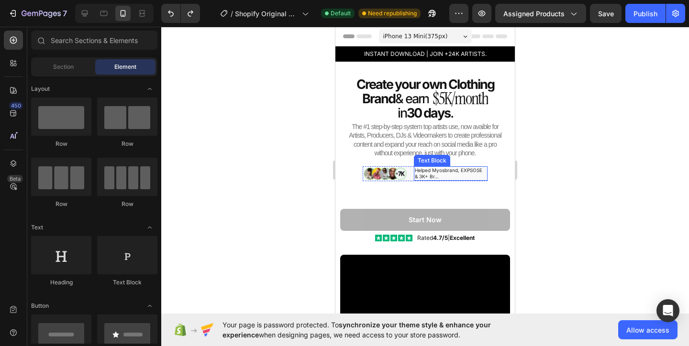
click at [435, 175] on p "Helped Myosbrand, EXPSOSE & 3K+ Br..." at bounding box center [451, 173] width 72 height 12
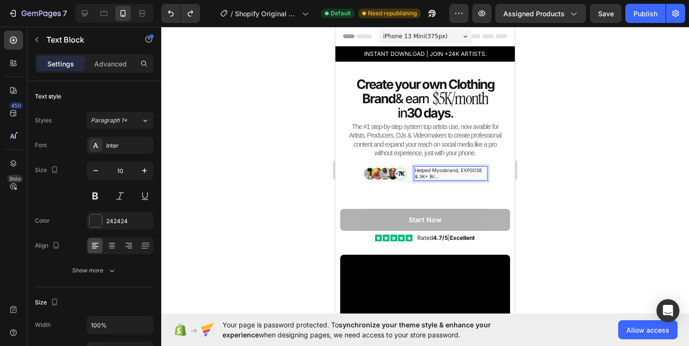
click at [434, 176] on p "Helped Myosbrand, EXPSOSE & 3K+ Br..." at bounding box center [451, 173] width 72 height 12
click at [601, 164] on div at bounding box center [424, 186] width 527 height 319
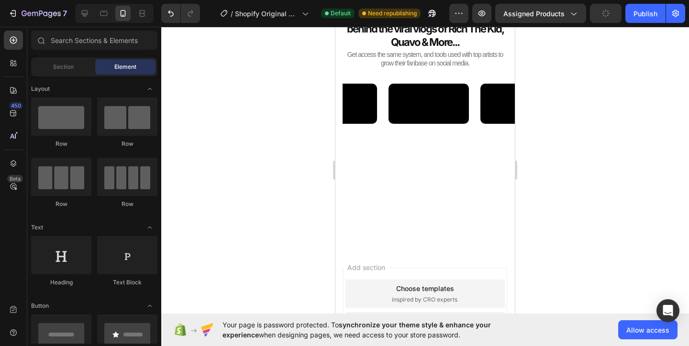
scroll to position [568, 0]
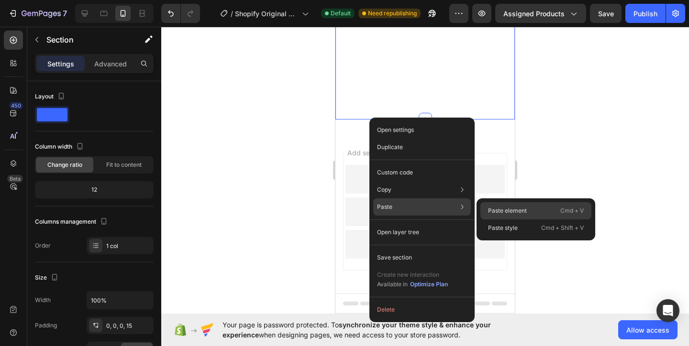
click at [513, 209] on p "Paste element" at bounding box center [507, 211] width 39 height 9
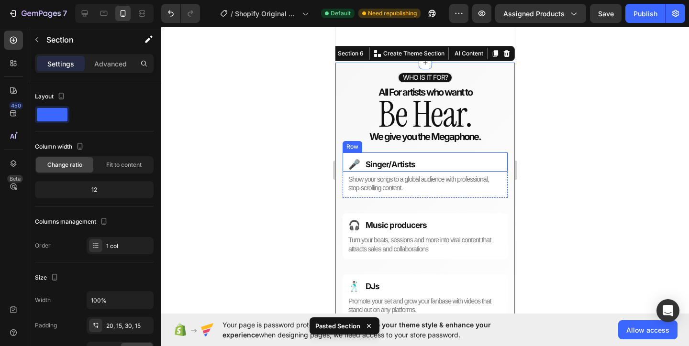
scroll to position [641, 0]
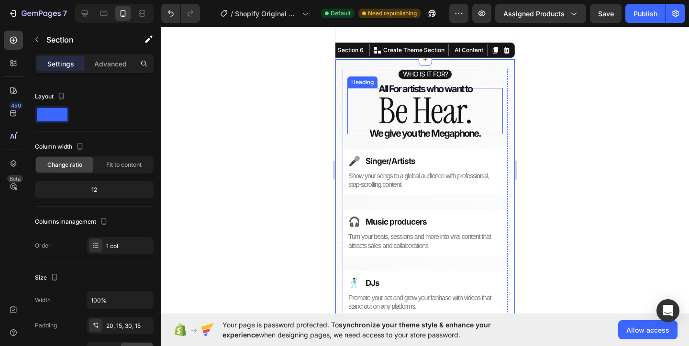
click at [424, 88] on h2 "Be Hear." at bounding box center [424, 111] width 155 height 47
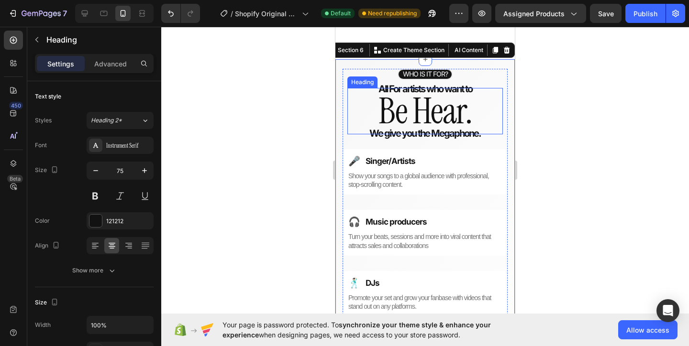
click at [424, 88] on h2 "Be Hear." at bounding box center [424, 111] width 155 height 47
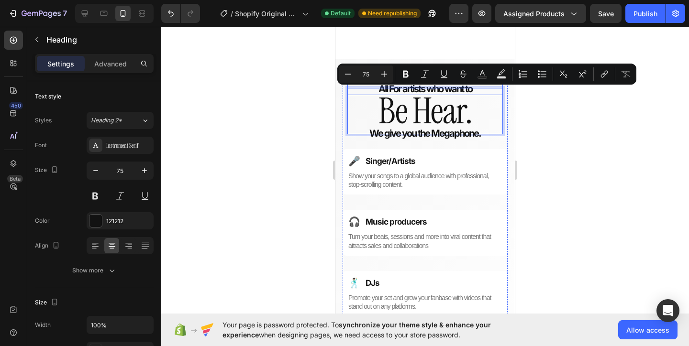
click at [449, 88] on strong "All For artists who want to" at bounding box center [425, 88] width 94 height 11
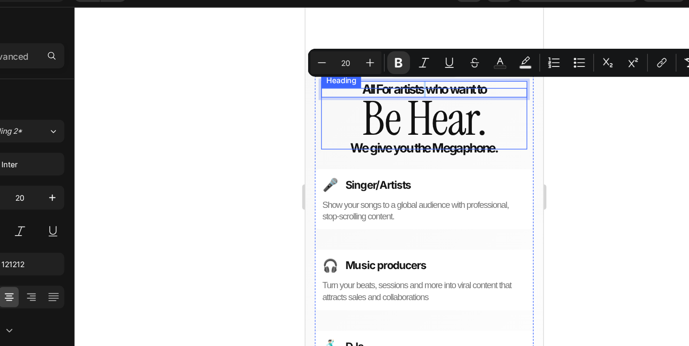
click at [393, 69] on p "Be Hear." at bounding box center [394, 91] width 155 height 47
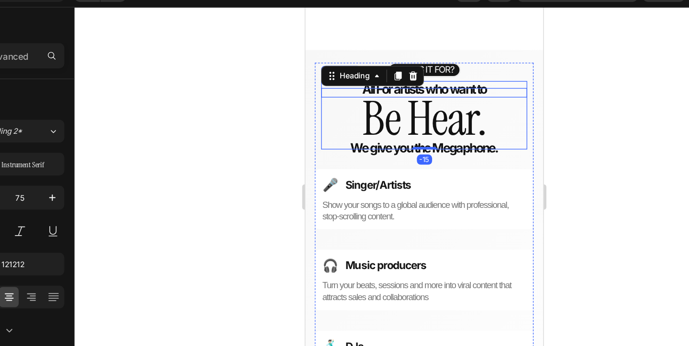
click at [394, 67] on strong "All For artists who want to" at bounding box center [395, 68] width 94 height 11
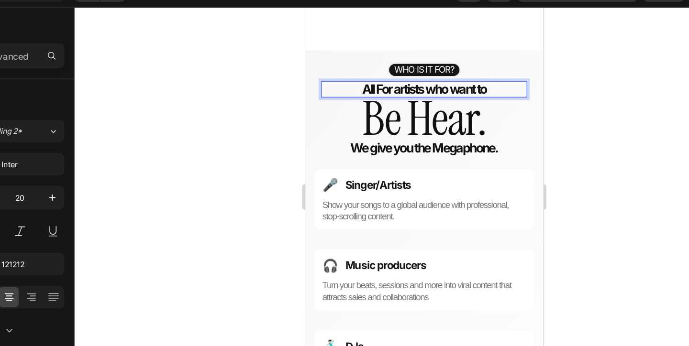
click at [394, 67] on strong "All For artists who want to" at bounding box center [395, 68] width 94 height 11
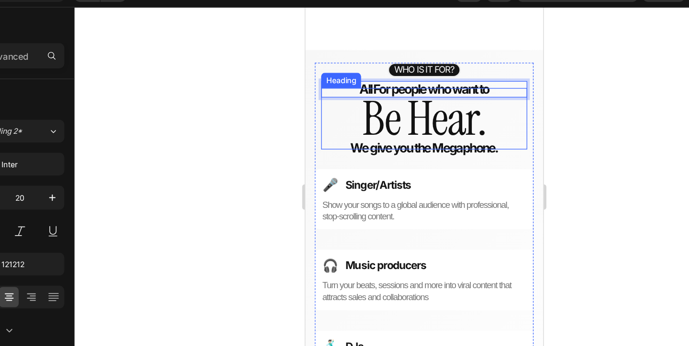
click at [403, 91] on p "Be Hear." at bounding box center [394, 91] width 155 height 47
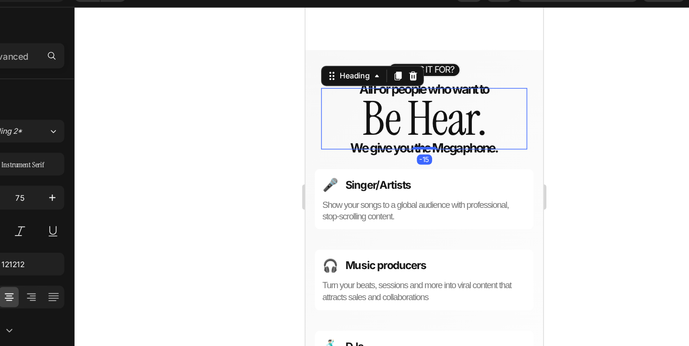
click at [403, 91] on p "Be Hear." at bounding box center [394, 91] width 155 height 47
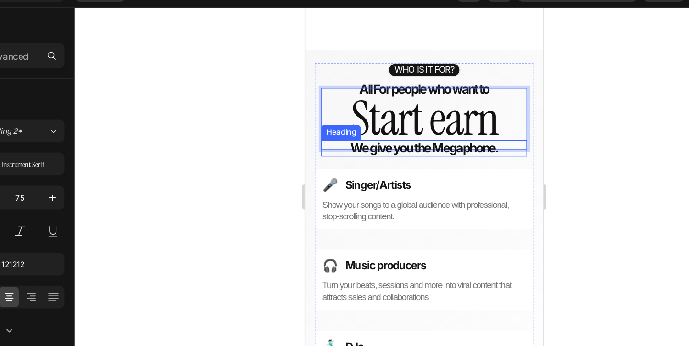
click at [432, 116] on h2 "We give you the Megaphone." at bounding box center [394, 113] width 155 height 12
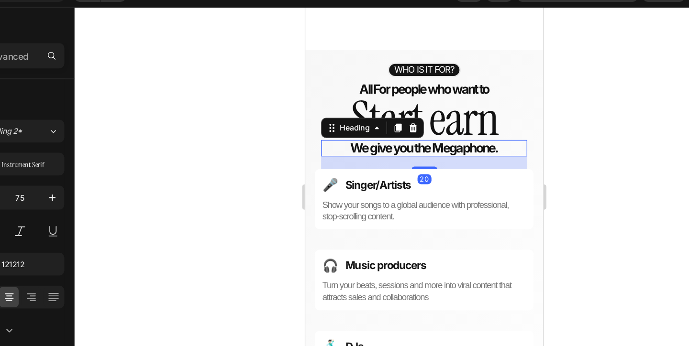
click at [432, 116] on h2 "We give you the Megaphone." at bounding box center [394, 113] width 155 height 12
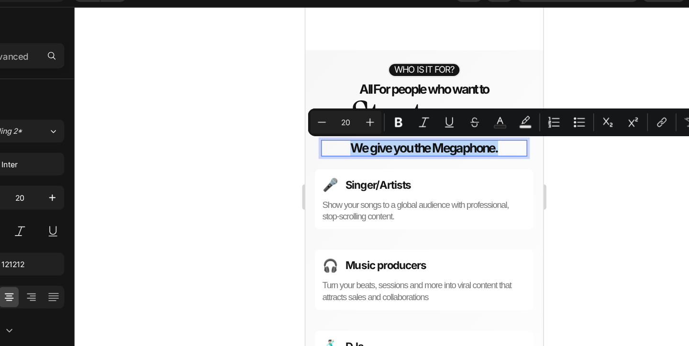
click at [449, 115] on p "We give you the Megaphone." at bounding box center [394, 113] width 155 height 12
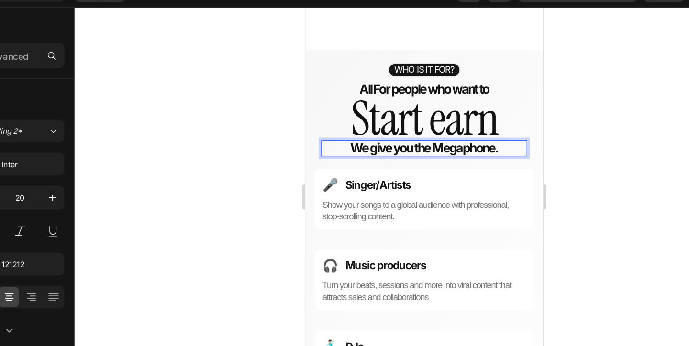
click at [447, 114] on p "We give you the Megaphone." at bounding box center [394, 113] width 155 height 12
click at [606, 131] on div at bounding box center [424, 186] width 527 height 319
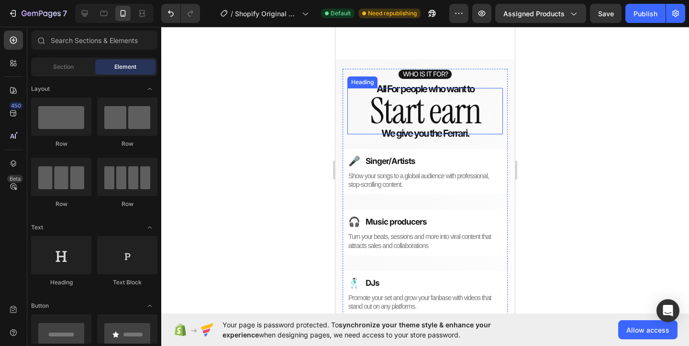
click at [474, 116] on p "Start earn" at bounding box center [424, 111] width 155 height 47
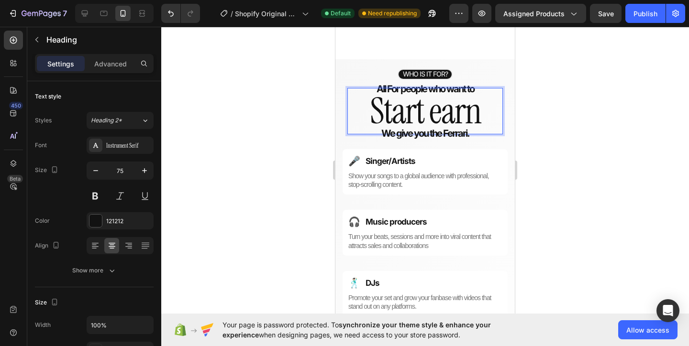
click at [478, 110] on p "Start earn" at bounding box center [424, 111] width 155 height 47
click at [528, 134] on div at bounding box center [424, 186] width 527 height 319
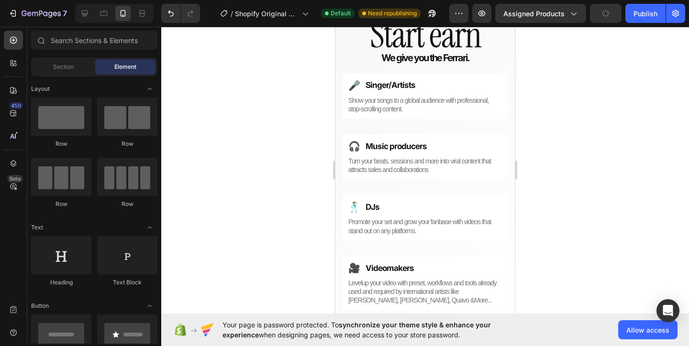
scroll to position [661, 0]
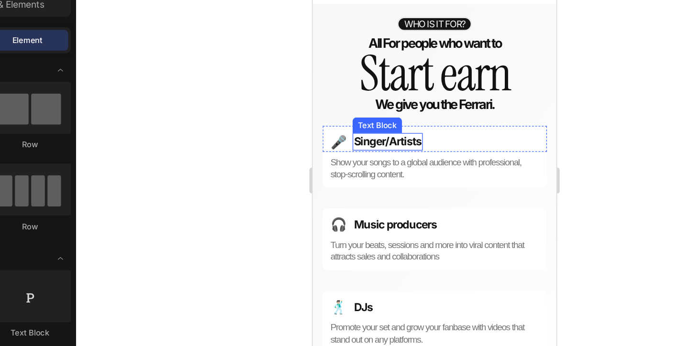
click at [361, 102] on strong "Singer/Artists" at bounding box center [367, 101] width 50 height 10
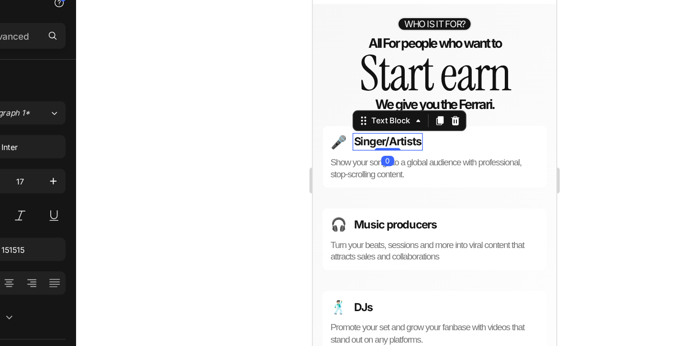
click at [361, 102] on strong "Singer/Artists" at bounding box center [367, 101] width 50 height 10
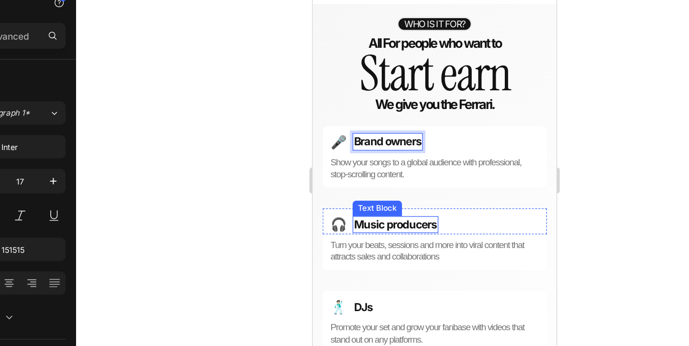
click at [397, 164] on strong "Music producers" at bounding box center [372, 162] width 61 height 10
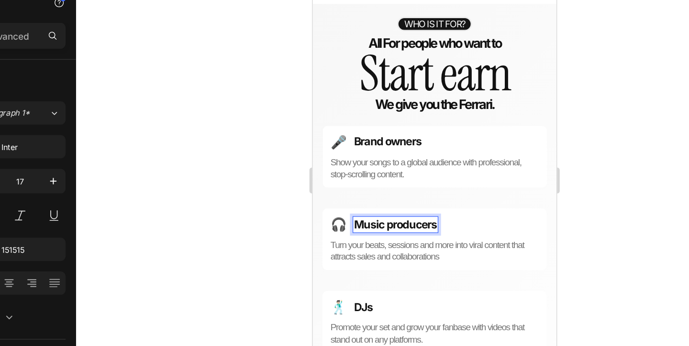
click at [397, 164] on strong "Music producers" at bounding box center [372, 162] width 61 height 10
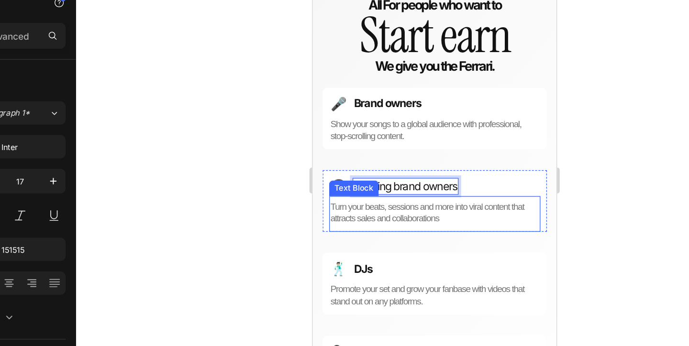
scroll to position [692, 0]
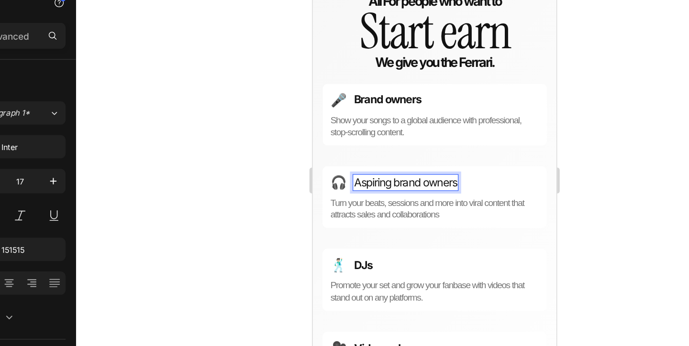
click at [393, 131] on p "Aspiring brand owners" at bounding box center [380, 131] width 76 height 11
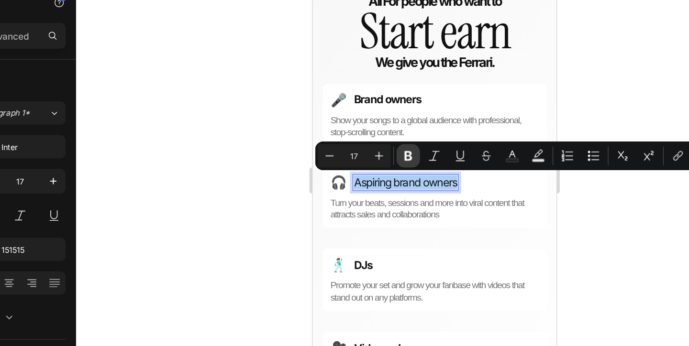
click at [402, 155] on icon "Editor contextual toolbar" at bounding box center [406, 152] width 10 height 10
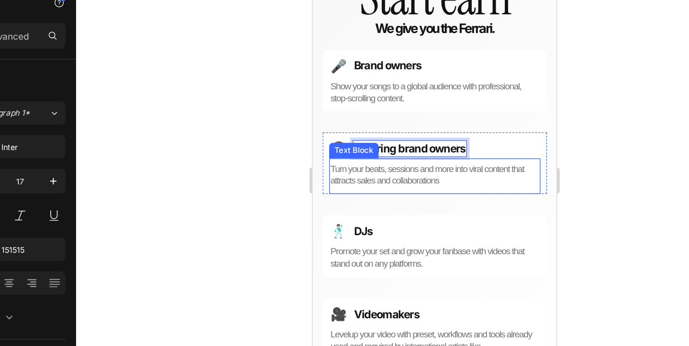
scroll to position [737, 0]
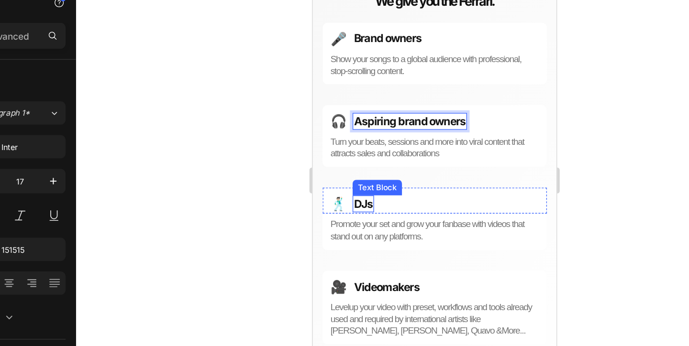
click at [351, 143] on strong "DJs" at bounding box center [349, 147] width 14 height 10
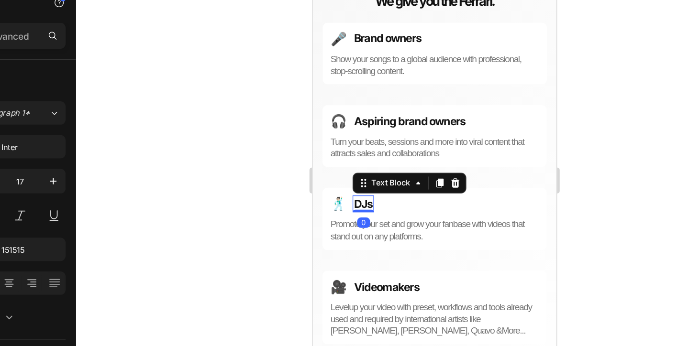
click at [351, 143] on strong "DJs" at bounding box center [349, 147] width 14 height 10
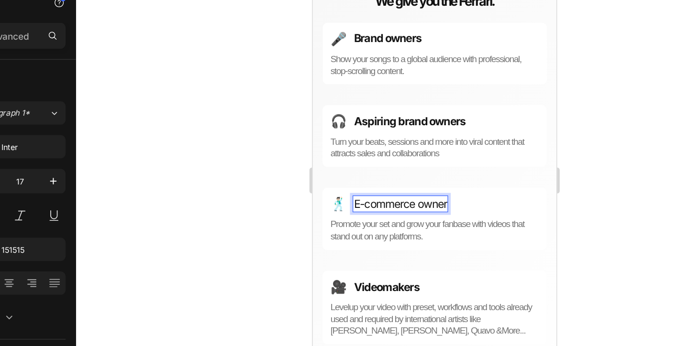
click at [375, 145] on p "E-commerce owner" at bounding box center [376, 147] width 68 height 11
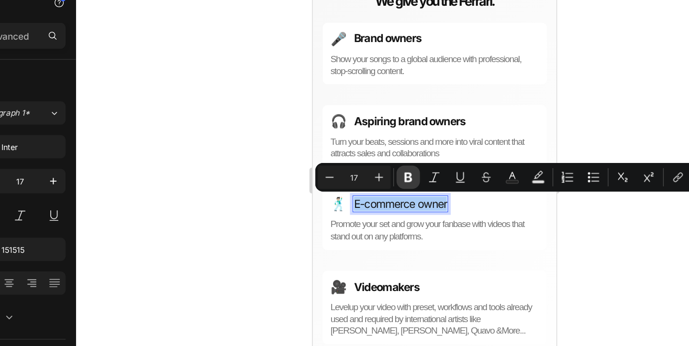
click at [408, 167] on icon "Editor contextual toolbar" at bounding box center [406, 168] width 10 height 10
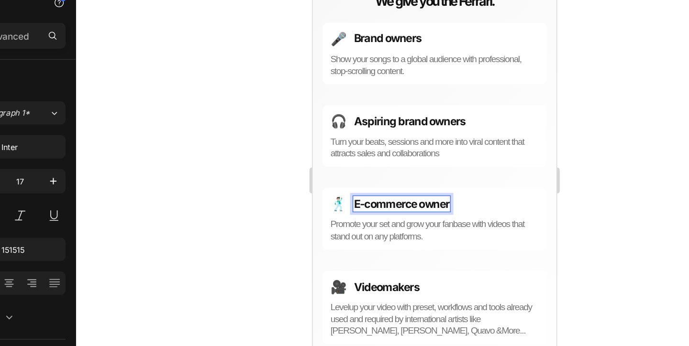
click at [305, 173] on div at bounding box center [424, 186] width 527 height 319
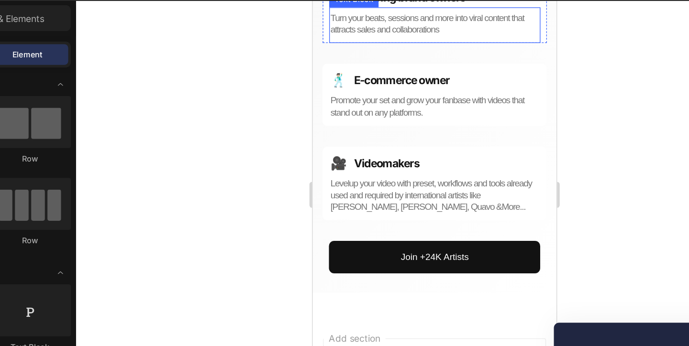
scroll to position [843, 0]
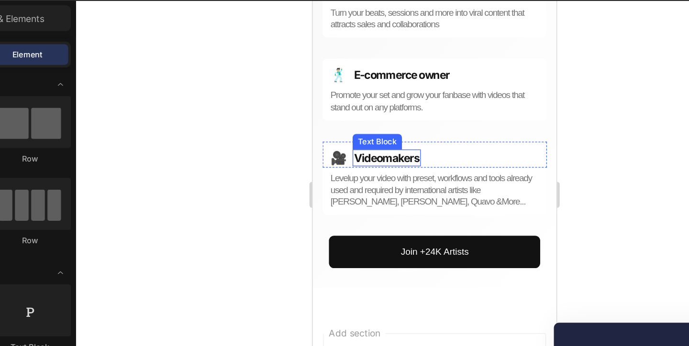
click at [377, 112] on strong "Videomakers" at bounding box center [366, 116] width 48 height 10
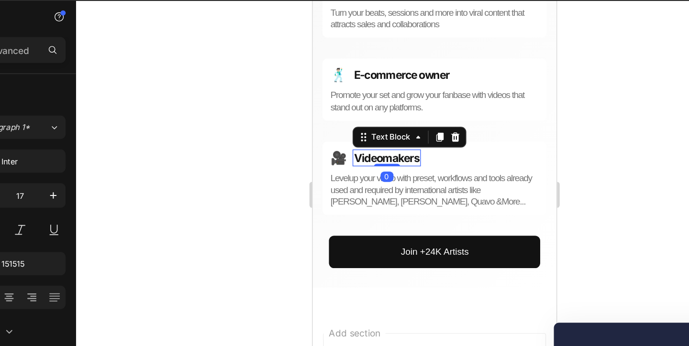
click at [377, 112] on strong "Videomakers" at bounding box center [366, 116] width 48 height 10
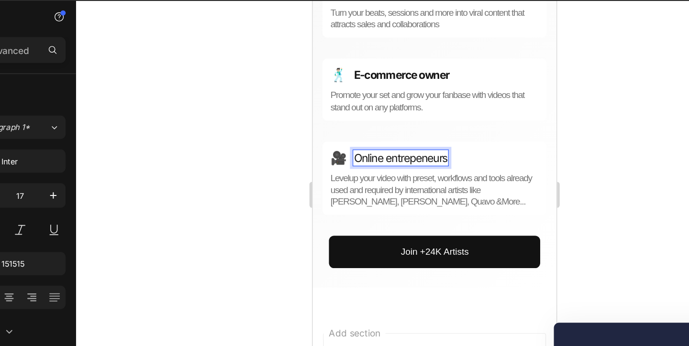
click at [383, 115] on p "Online entrepeneurs" at bounding box center [376, 116] width 69 height 11
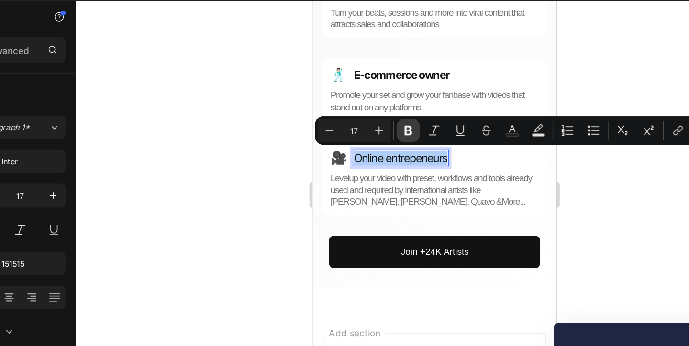
click at [409, 126] on icon "Editor contextual toolbar" at bounding box center [406, 123] width 10 height 10
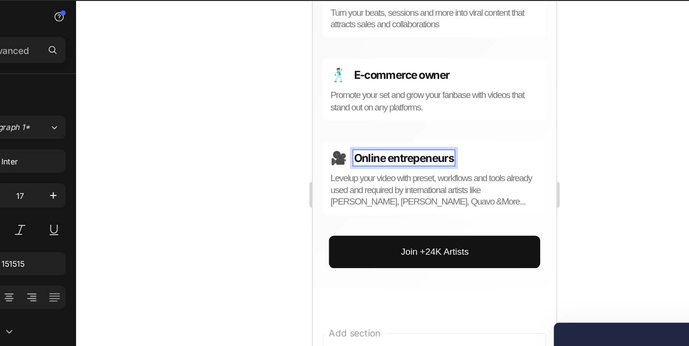
click at [291, 139] on div at bounding box center [424, 186] width 527 height 319
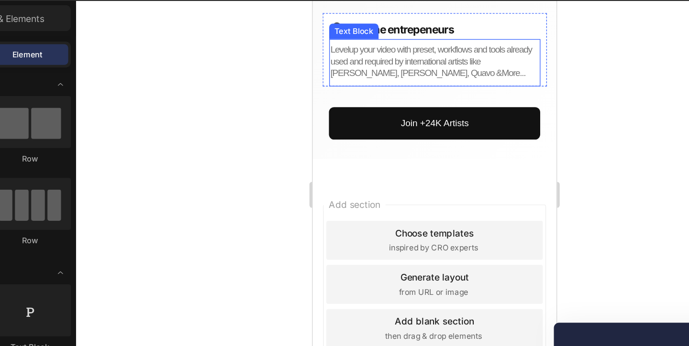
scroll to position [962, 0]
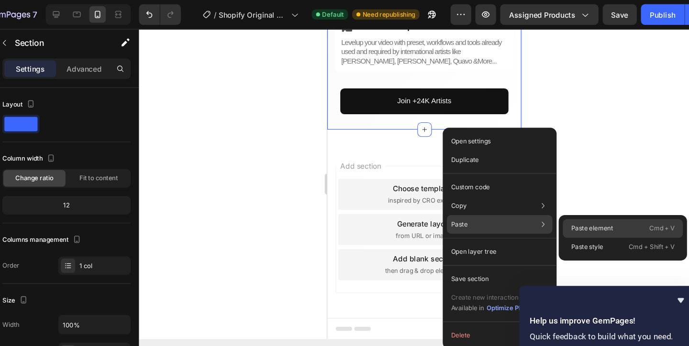
click at [582, 206] on div "Paste element Cmd + V" at bounding box center [608, 211] width 111 height 17
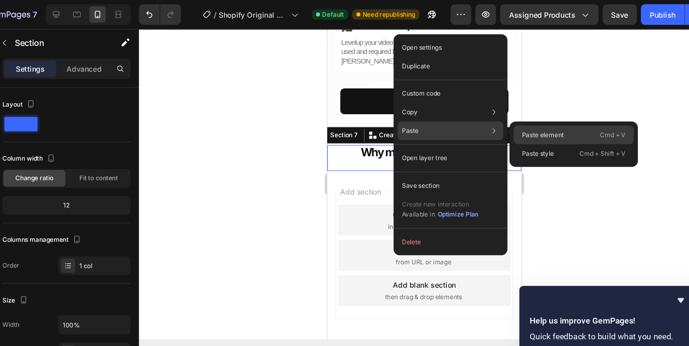
click at [547, 117] on div "Paste element Cmd + V" at bounding box center [562, 124] width 111 height 17
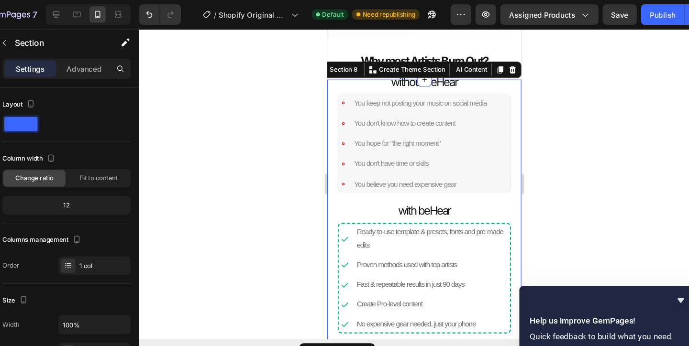
scroll to position [1060, 0]
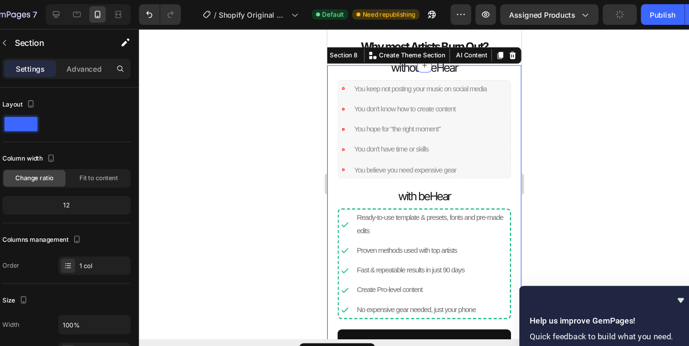
click at [532, 88] on div at bounding box center [424, 186] width 527 height 319
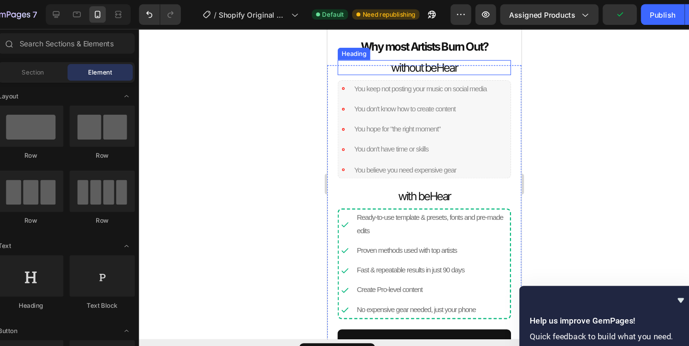
click at [446, 65] on h2 "without beHear" at bounding box center [417, 64] width 160 height 14
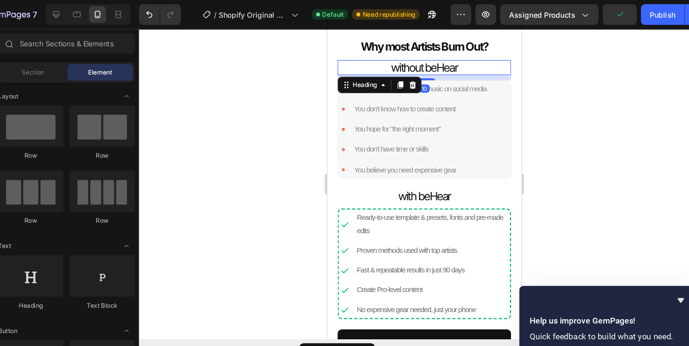
click at [446, 65] on h2 "without beHear" at bounding box center [417, 64] width 160 height 14
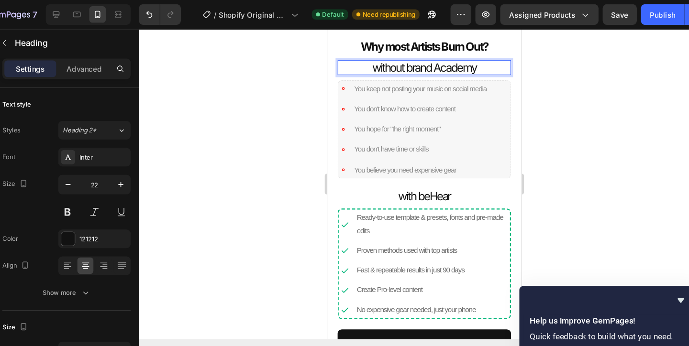
click at [405, 64] on p "without brand Academy" at bounding box center [417, 64] width 160 height 14
click at [419, 184] on h2 "with beHear" at bounding box center [417, 183] width 160 height 14
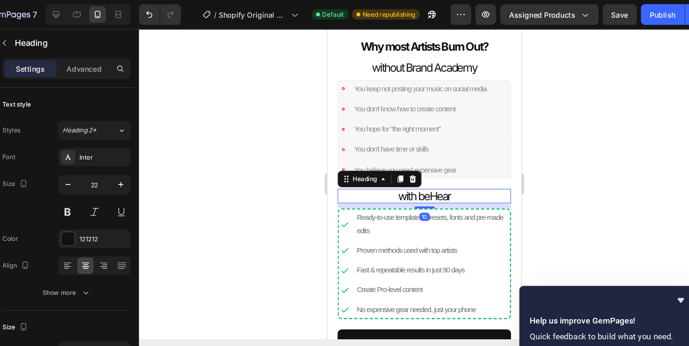
click at [437, 182] on h2 "with beHear" at bounding box center [417, 183] width 160 height 14
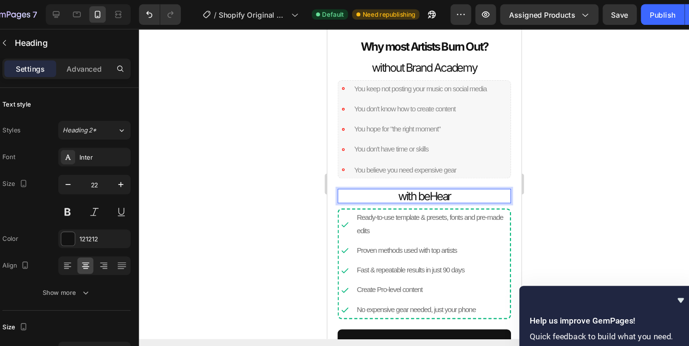
click at [443, 183] on p "with beHear" at bounding box center [417, 183] width 160 height 14
click at [533, 145] on div at bounding box center [424, 186] width 527 height 319
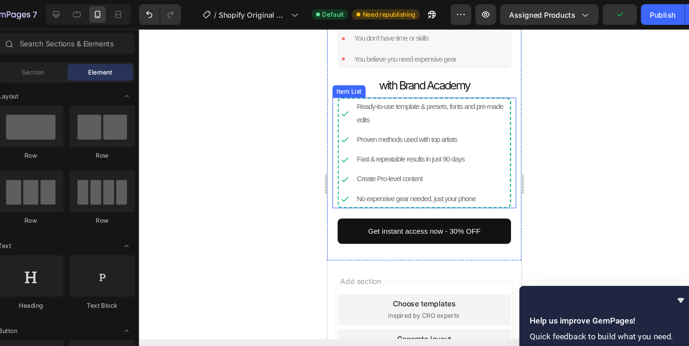
scroll to position [1222, 0]
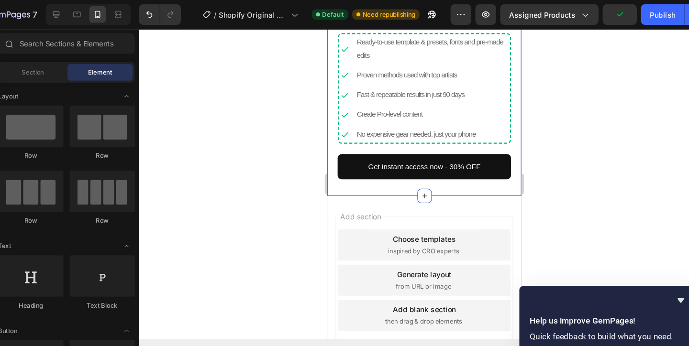
click at [435, 175] on div "without Brand Academy Heading You keep not posting your music on social media Y…" at bounding box center [416, 41] width 179 height 283
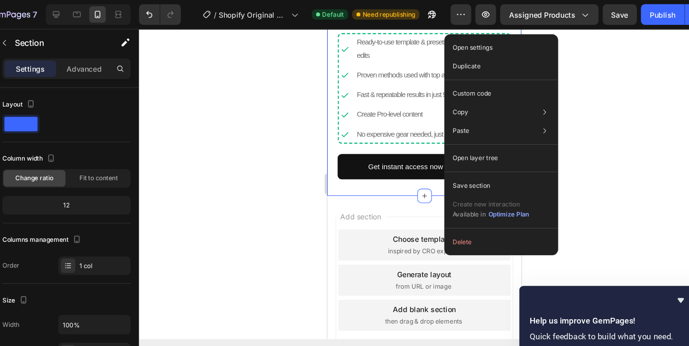
drag, startPoint x: 435, startPoint y: 175, endPoint x: 771, endPoint y: 202, distance: 337.2
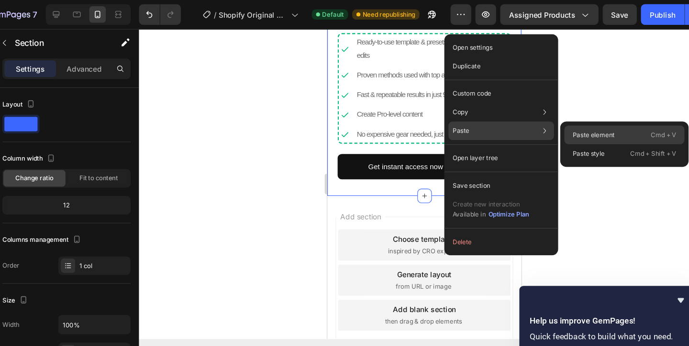
click at [573, 131] on div "Paste element Cmd + V" at bounding box center [609, 124] width 111 height 17
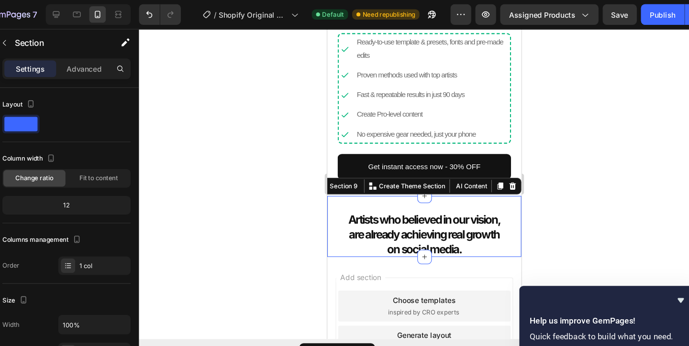
click at [306, 175] on div at bounding box center [424, 186] width 527 height 319
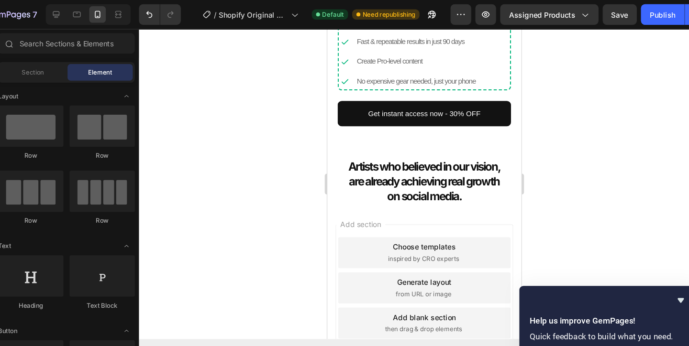
scroll to position [1272, 0]
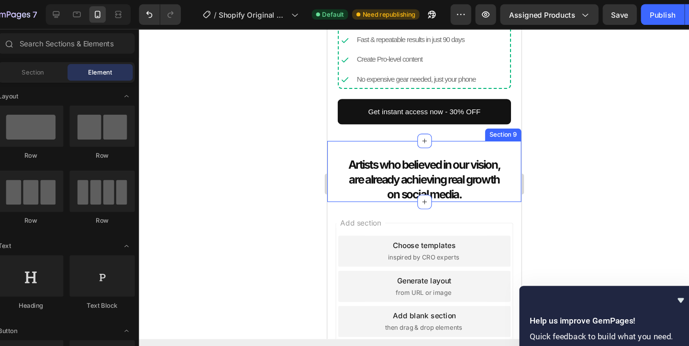
click at [328, 179] on div "Artists who believed in our vision, are already achieving real growth on social…" at bounding box center [416, 168] width 179 height 41
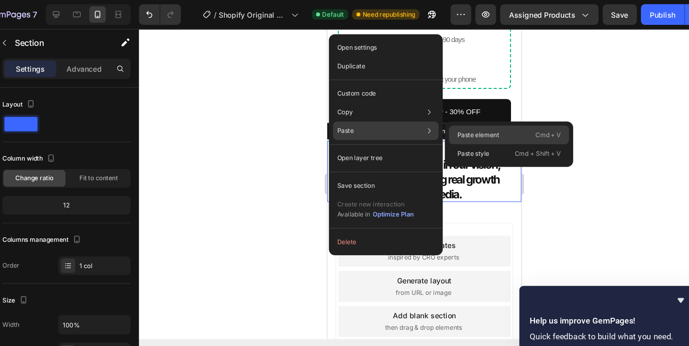
click at [498, 130] on div "Paste element Cmd + V" at bounding box center [503, 124] width 111 height 17
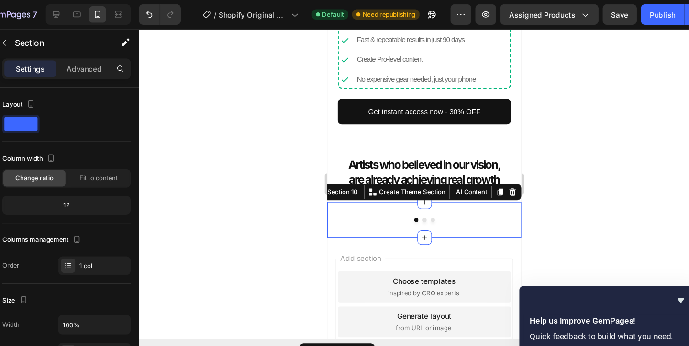
click at [324, 128] on div at bounding box center [424, 186] width 527 height 319
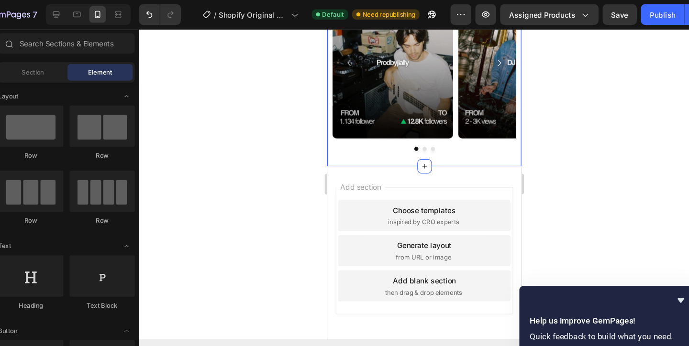
scroll to position [1486, 0]
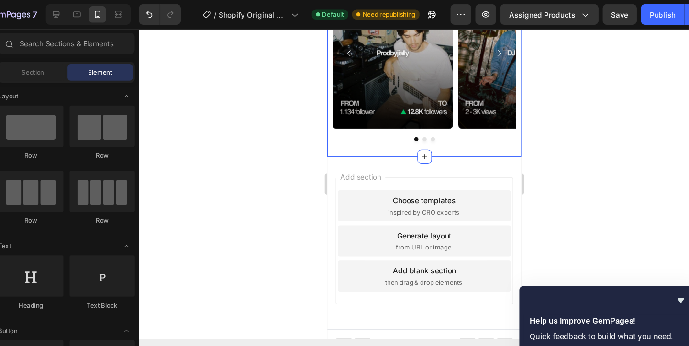
click at [342, 140] on div "Image Image Image Carousel Section 10" at bounding box center [416, 61] width 179 height 173
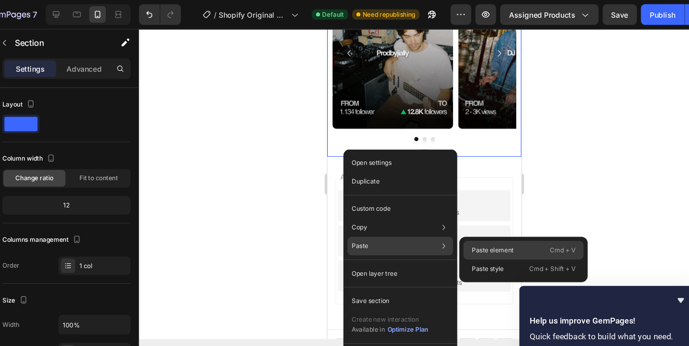
click at [490, 227] on p "Paste element" at bounding box center [488, 231] width 39 height 9
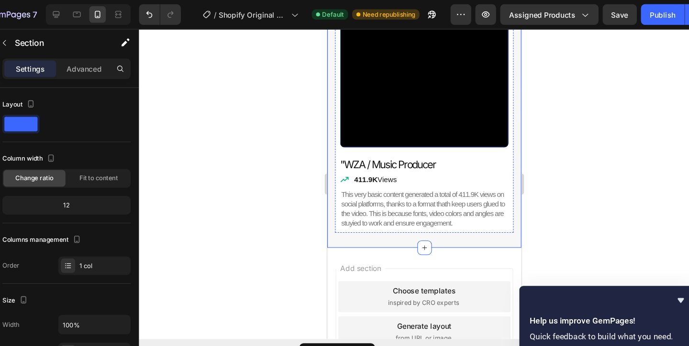
scroll to position [1830, 0]
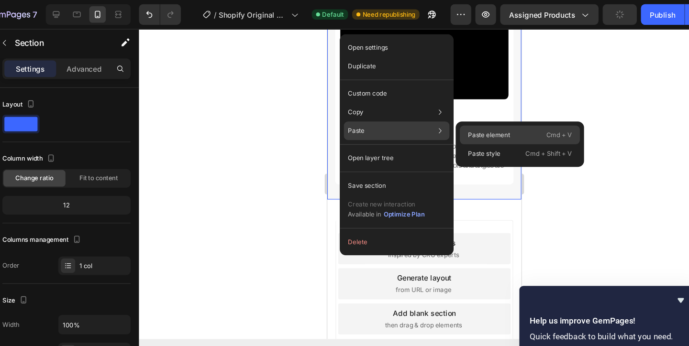
click at [482, 124] on p "Paste element" at bounding box center [484, 124] width 39 height 9
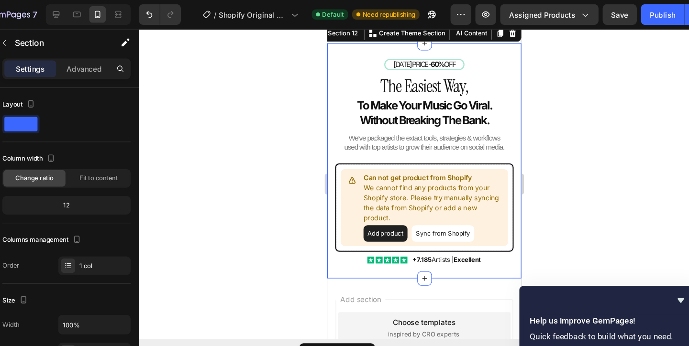
scroll to position [1978, 0]
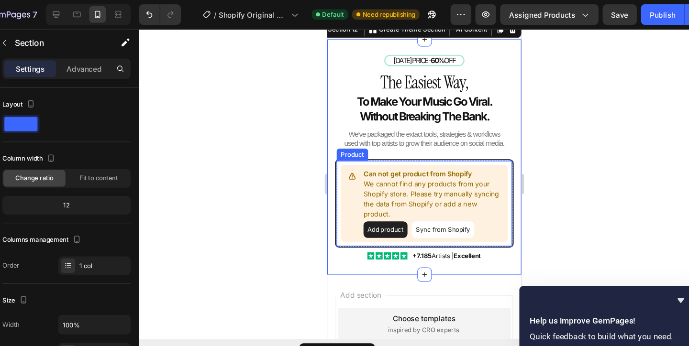
click at [444, 191] on p "We cannot find any products from your Shopify store. Please try manually syncin…" at bounding box center [426, 185] width 130 height 37
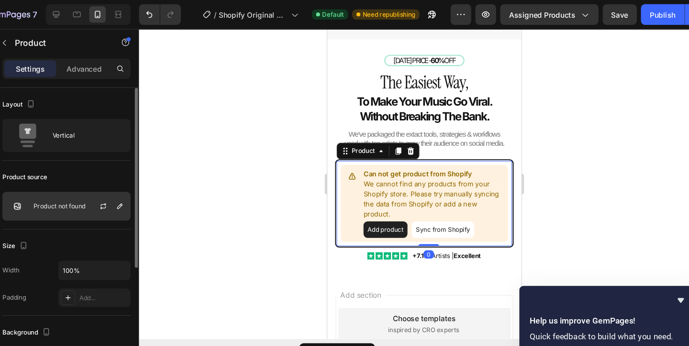
click at [95, 193] on p "Product not found" at bounding box center [88, 190] width 48 height 7
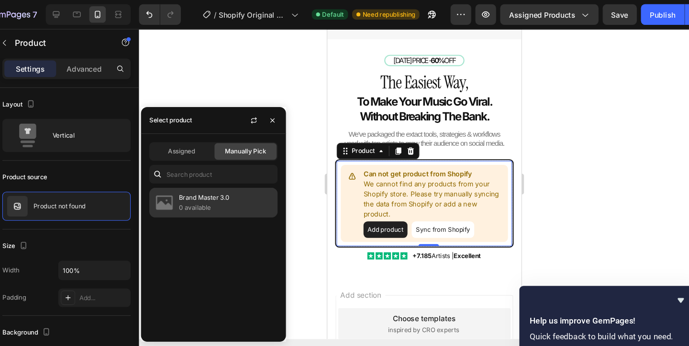
click at [223, 194] on p "0 available" at bounding box center [241, 192] width 87 height 10
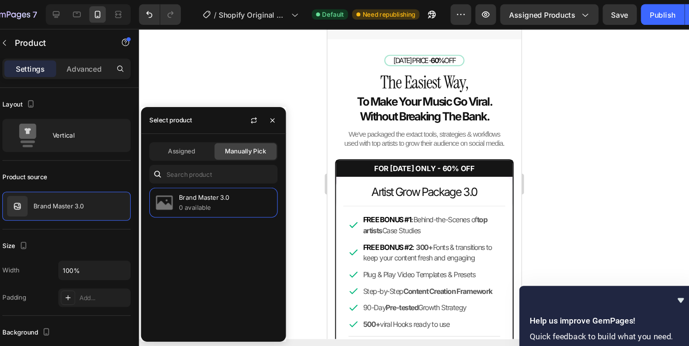
click at [305, 82] on div at bounding box center [424, 186] width 527 height 319
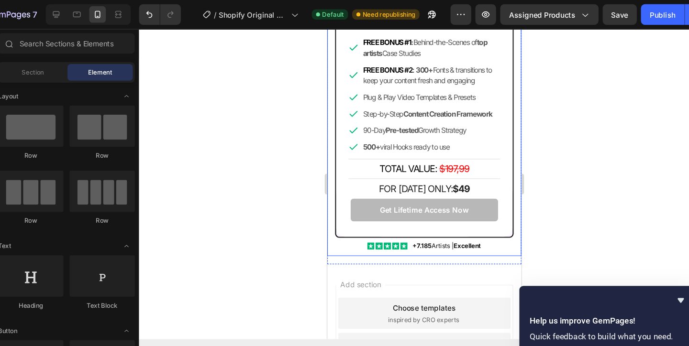
scroll to position [2157, 0]
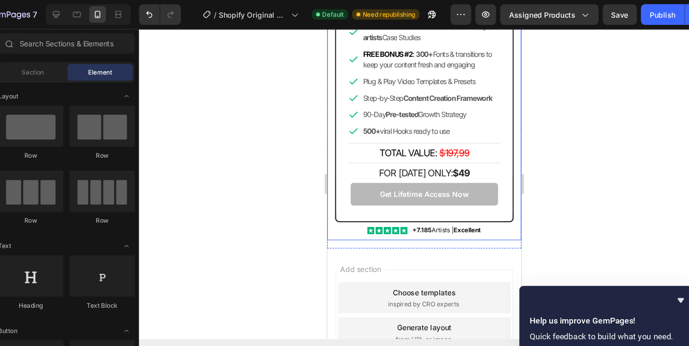
click at [331, 214] on div "TODAY'S PRICE - 60% OFF Heading The Easiest Way, Heading To Make Your Music Go …" at bounding box center [416, 49] width 179 height 350
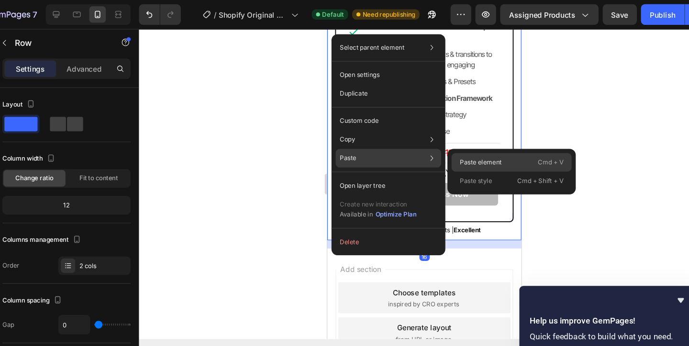
click at [487, 149] on p "Paste element" at bounding box center [477, 150] width 39 height 9
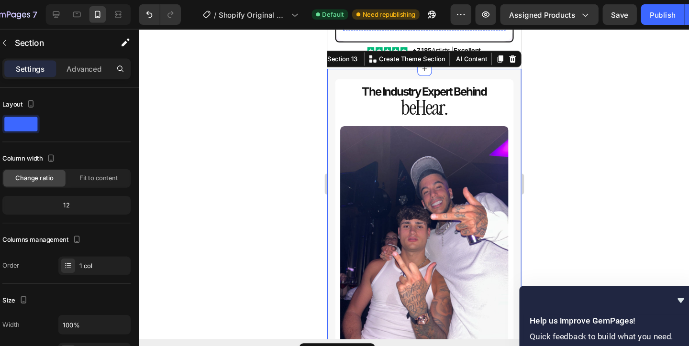
scroll to position [2330, 0]
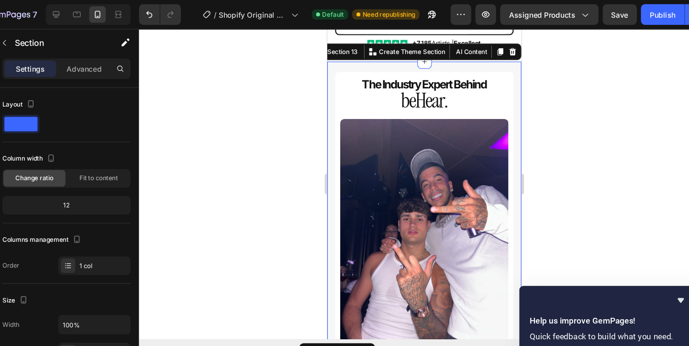
click at [554, 88] on div at bounding box center [424, 186] width 527 height 319
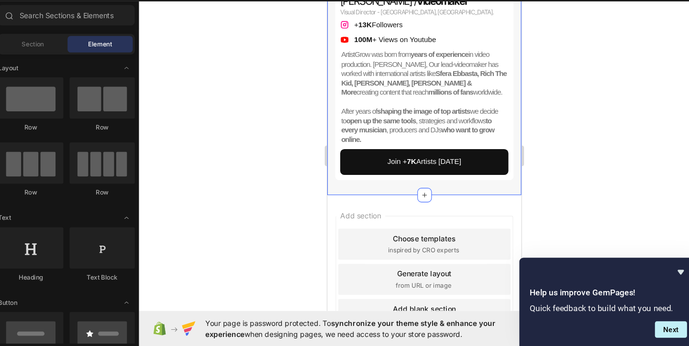
scroll to position [2638, 0]
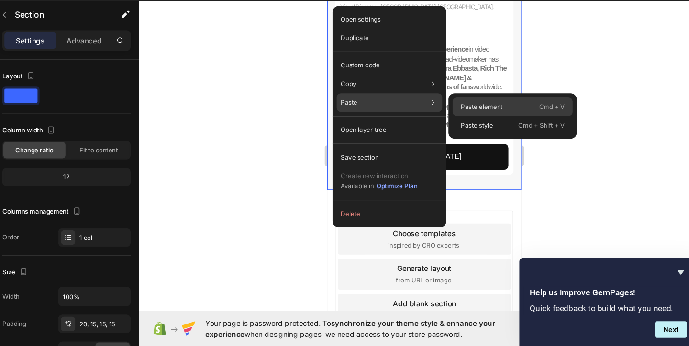
click at [487, 118] on div "Paste element Cmd + V" at bounding box center [506, 124] width 111 height 17
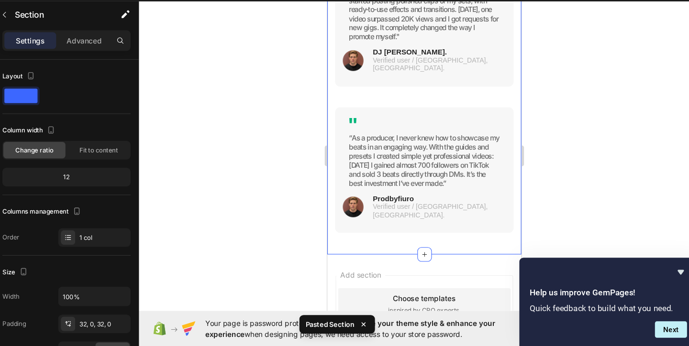
scroll to position [3178, 0]
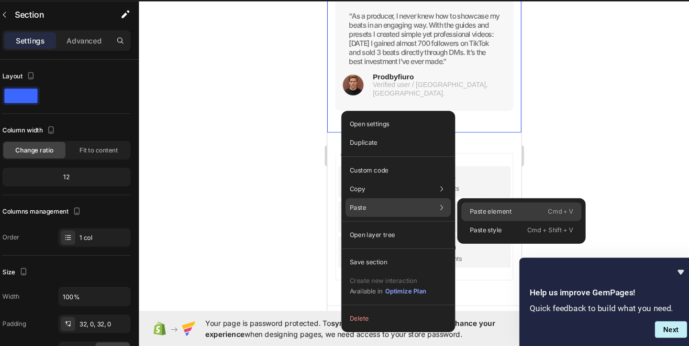
click at [484, 218] on p "Paste element" at bounding box center [486, 222] width 39 height 9
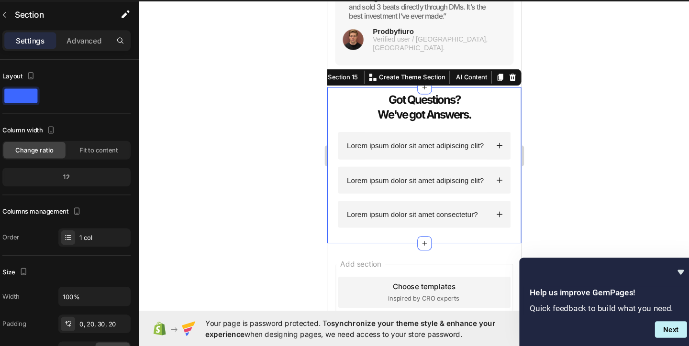
scroll to position [3274, 0]
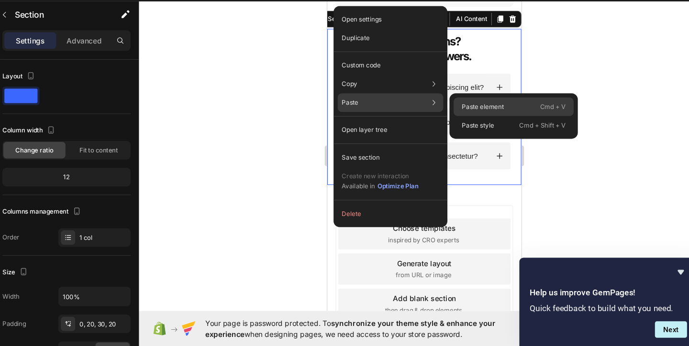
click at [481, 122] on p "Paste element" at bounding box center [478, 124] width 39 height 9
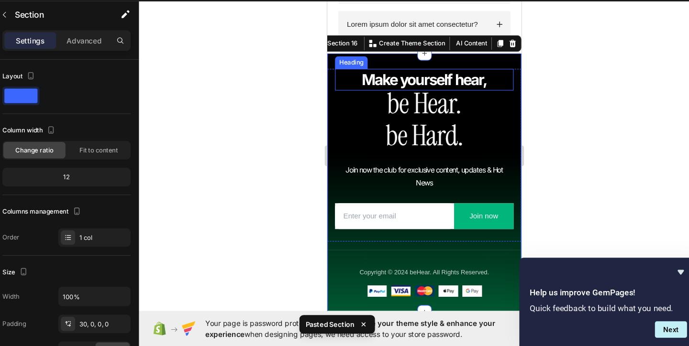
scroll to position [3396, 0]
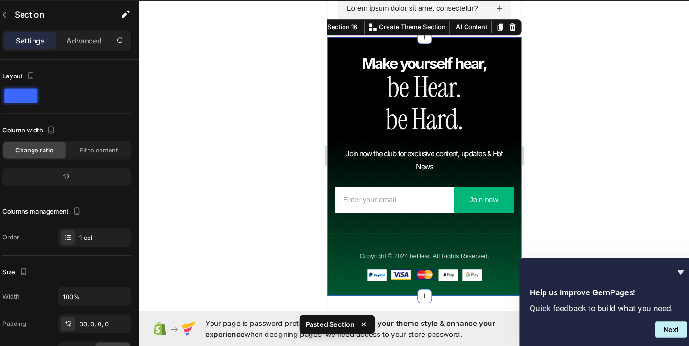
click at [305, 153] on div at bounding box center [424, 186] width 527 height 319
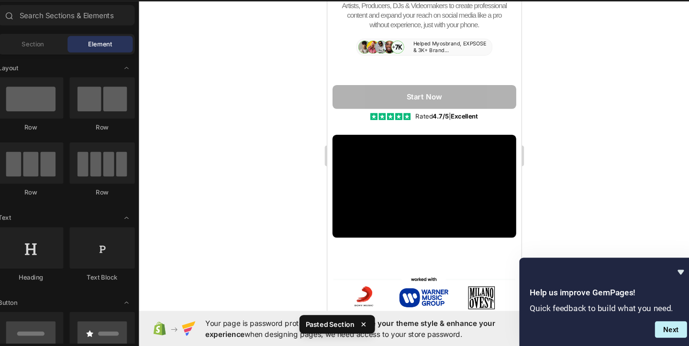
scroll to position [0, 0]
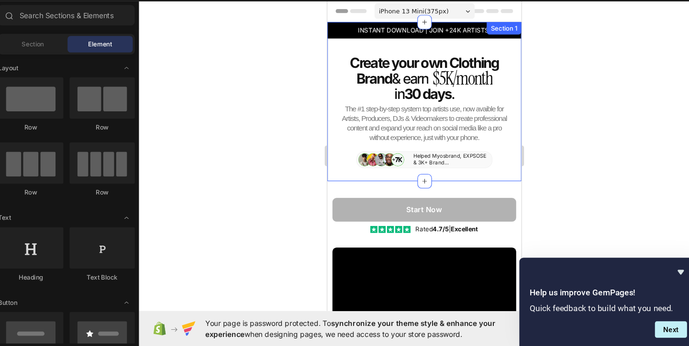
click at [430, 160] on div "INSTANT DOWNLOAD | JOIN +24K ARTISTS. Heading Row Create your own Clothing Head…" at bounding box center [416, 93] width 179 height 147
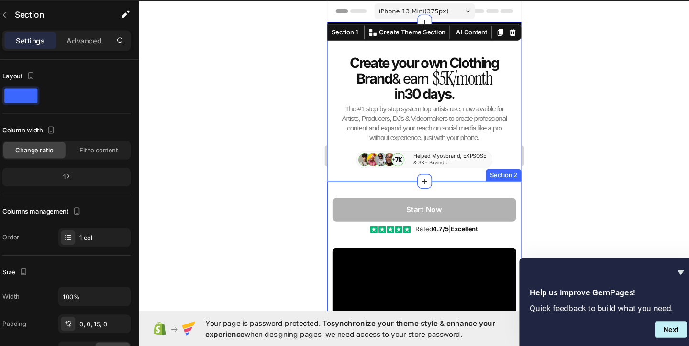
click at [389, 171] on div "Start Now Add to Cart Icon Icon Icon Icon Icon Icon List Rated 4.7/5 | Excellen…" at bounding box center [416, 256] width 179 height 178
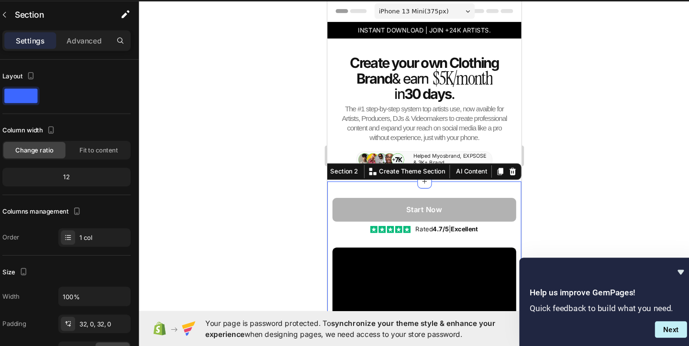
click at [536, 180] on div at bounding box center [424, 186] width 527 height 319
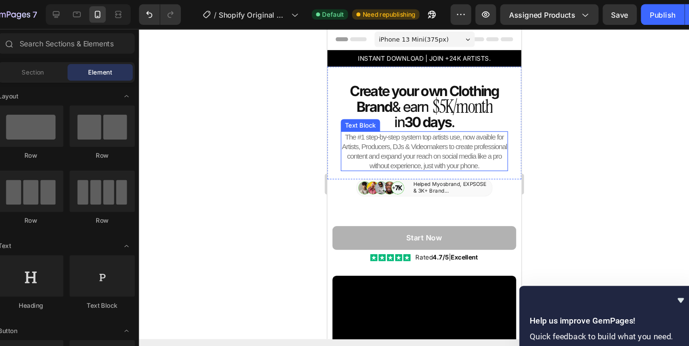
click at [425, 146] on span "The #1 step-by-step system top artists use, now avaible for Artists, Producers,…" at bounding box center [416, 142] width 153 height 34
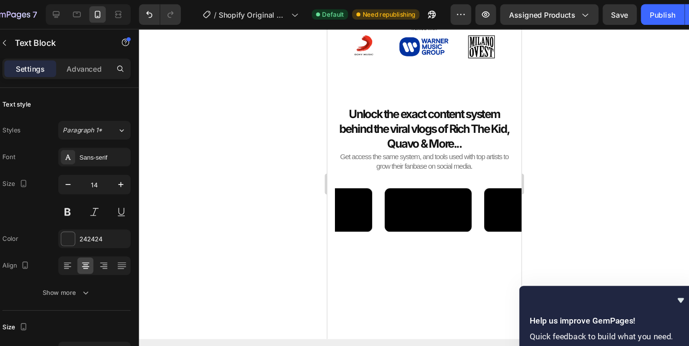
scroll to position [373, 0]
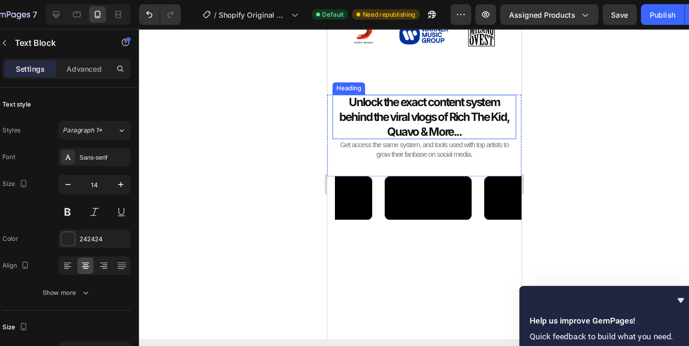
click at [431, 105] on strong "Unlock the exact content system behind the viral vlogs of Rich The Kid, Quavo &…" at bounding box center [417, 110] width 157 height 40
click at [456, 95] on strong "Unlock the exact content system behind the viral vlogs of Rich The Kid, Quavo &…" at bounding box center [417, 110] width 157 height 40
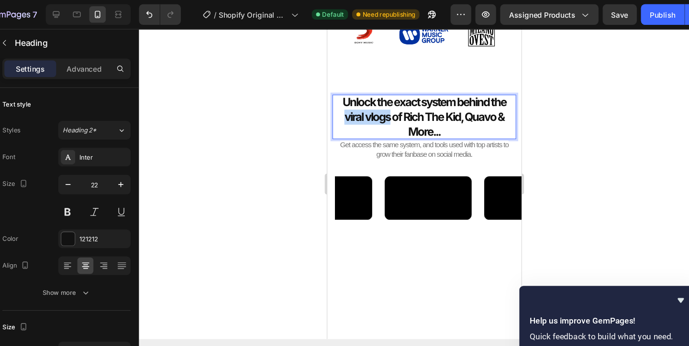
drag, startPoint x: 386, startPoint y: 112, endPoint x: 344, endPoint y: 112, distance: 42.1
click at [344, 112] on strong "Unlock the exact system behind the viral vlogs of Rich The Kid, Quavo & More..." at bounding box center [416, 110] width 151 height 40
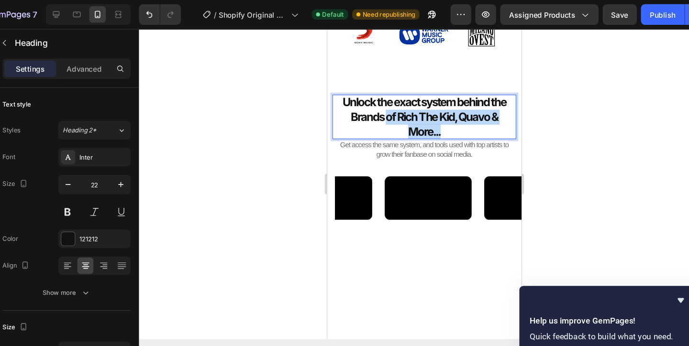
drag, startPoint x: 383, startPoint y: 109, endPoint x: 474, endPoint y: 122, distance: 92.2
click at [474, 122] on p "Unlock the exact system behind the Brands of Rich The Kid, Quavo & More..." at bounding box center [417, 109] width 160 height 41
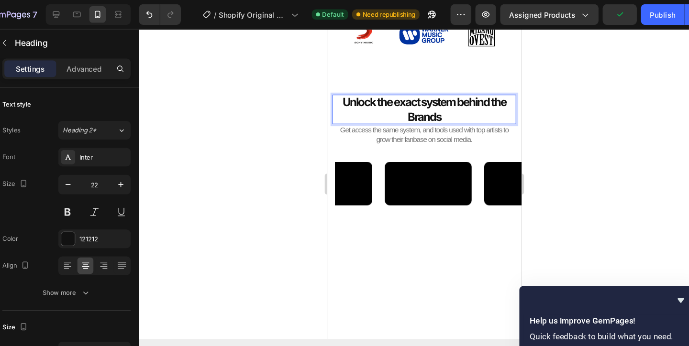
click at [401, 108] on strong "Unlock the exact system behind the Brands" at bounding box center [416, 103] width 151 height 26
click at [454, 110] on p "Unlock the exact system behind the Biggest Brands" at bounding box center [417, 102] width 160 height 27
click at [326, 108] on div at bounding box center [424, 186] width 527 height 319
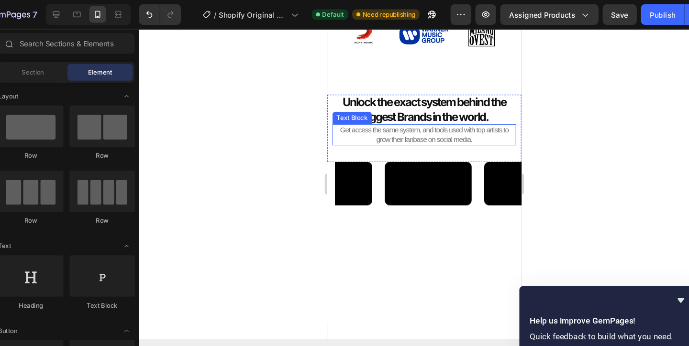
click at [470, 124] on span "Get access the same system, and tools used with top artists to grow their fanba…" at bounding box center [417, 126] width 156 height 16
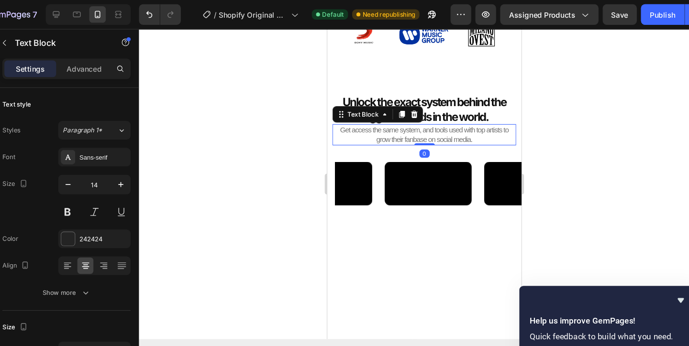
click at [462, 126] on p "Get access the same system, and tools used with top artists to grow their fanba…" at bounding box center [417, 126] width 158 height 17
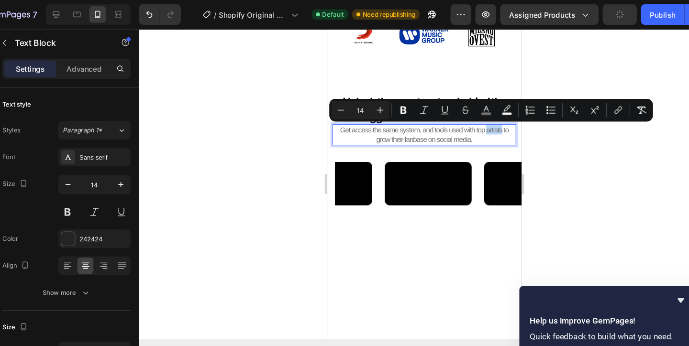
drag, startPoint x: 488, startPoint y: 122, endPoint x: 475, endPoint y: 122, distance: 13.4
click at [475, 122] on span "Get access the same system, and tools used with top artists to grow their fanba…" at bounding box center [417, 126] width 156 height 16
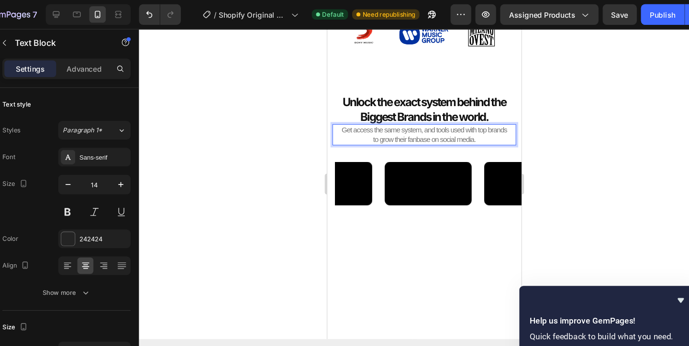
click at [462, 132] on span "Get access the same system, and tools used with top brands to grow their fanbas…" at bounding box center [416, 126] width 153 height 16
click at [422, 131] on span "Get access the same system, and tools used with top brands to grow their fanbas…" at bounding box center [416, 126] width 153 height 16
drag, startPoint x: 472, startPoint y: 131, endPoint x: 434, endPoint y: 132, distance: 38.3
click at [434, 132] on span "Get access the same system, and tools used with top brands to grow their fanbas…" at bounding box center [416, 126] width 153 height 16
click at [533, 101] on div at bounding box center [424, 186] width 527 height 319
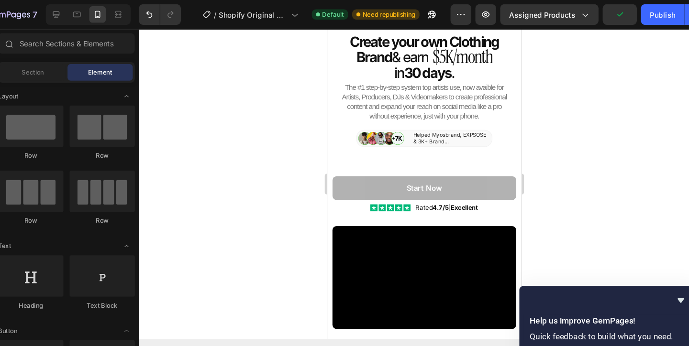
scroll to position [0, 0]
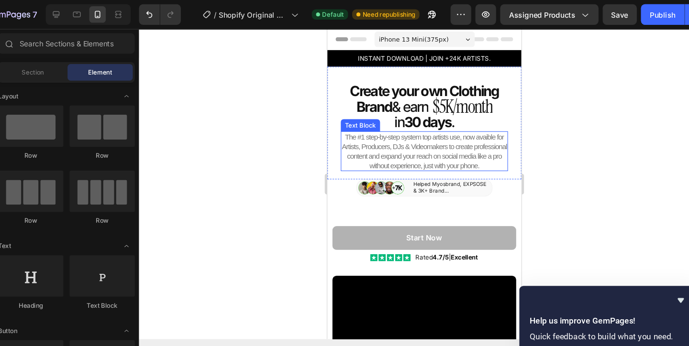
click at [384, 135] on span "The #1 step-by-step system top artists use, now avaible for Artists, Producers,…" at bounding box center [416, 142] width 153 height 34
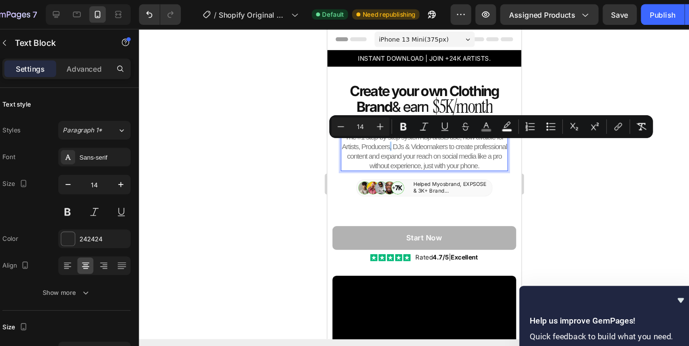
click at [325, 134] on div at bounding box center [424, 186] width 527 height 319
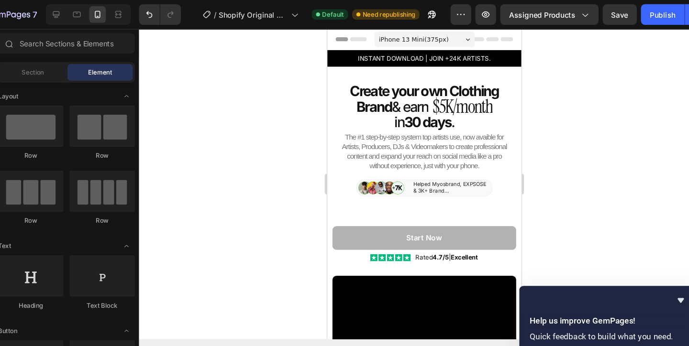
click at [304, 123] on div at bounding box center [424, 186] width 527 height 319
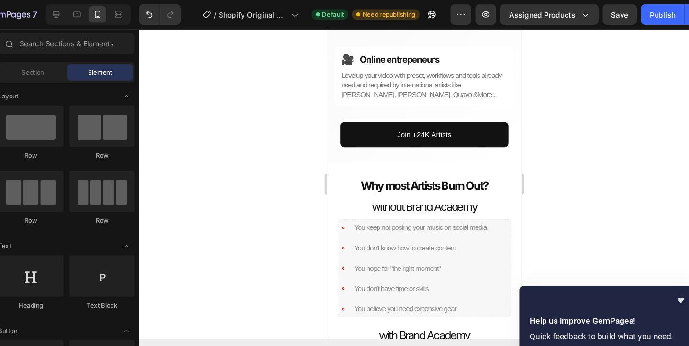
scroll to position [913, 0]
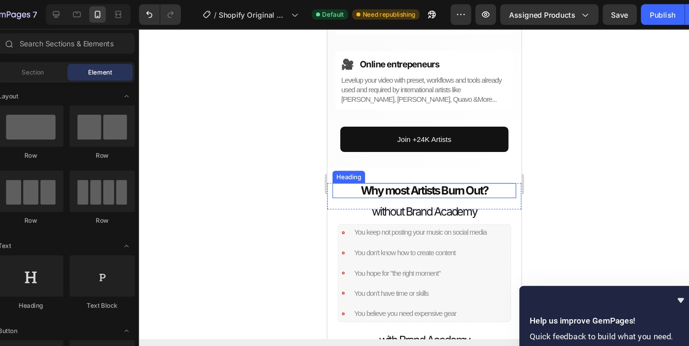
click at [451, 178] on strong "Why most Artists Burn Out?" at bounding box center [417, 178] width 118 height 12
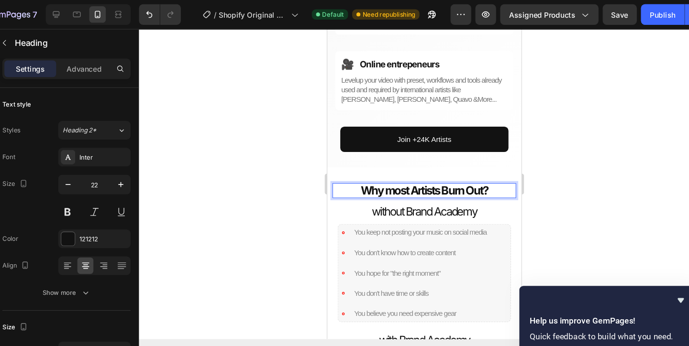
click at [451, 177] on strong "Why most Artists Burn Out?" at bounding box center [417, 178] width 118 height 12
click at [404, 176] on strong "Why most Artists Burn Out?" at bounding box center [417, 178] width 118 height 12
click at [390, 179] on strong "Why you don't Artists Burn Out?" at bounding box center [417, 178] width 138 height 12
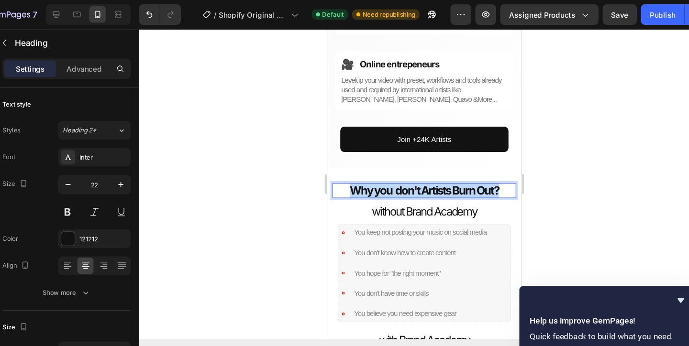
click at [390, 179] on strong "Why you don't Artists Burn Out?" at bounding box center [417, 178] width 138 height 12
click at [431, 178] on strong "why can't you make money online?" at bounding box center [416, 178] width 151 height 12
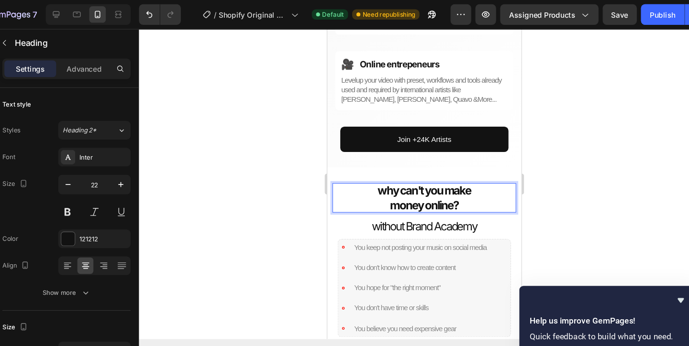
click at [315, 184] on div at bounding box center [424, 186] width 527 height 319
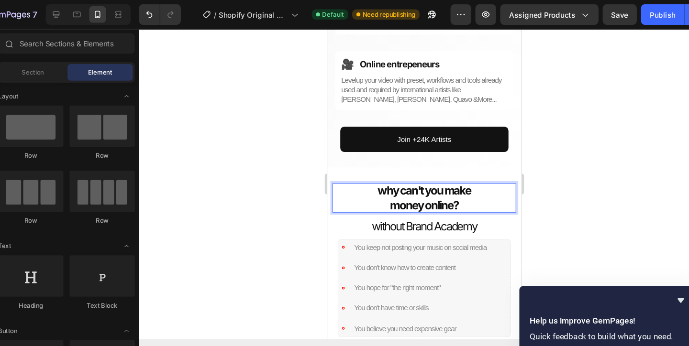
click at [315, 184] on div at bounding box center [424, 186] width 527 height 319
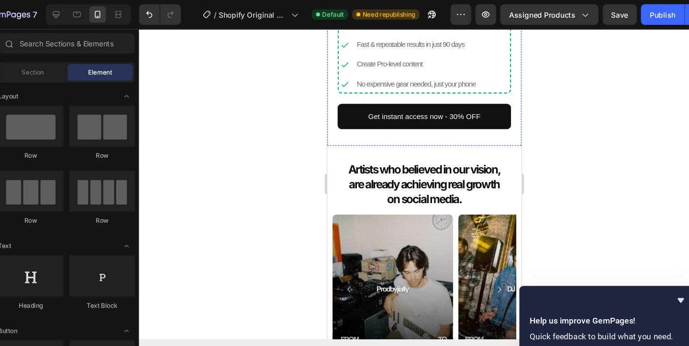
scroll to position [1268, 0]
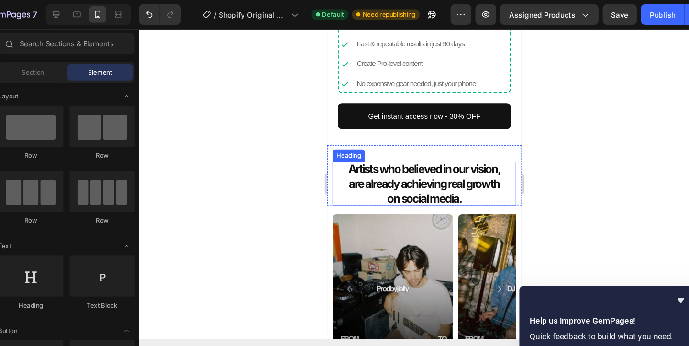
click at [417, 173] on strong "are already achieving real growth" at bounding box center [416, 171] width 139 height 12
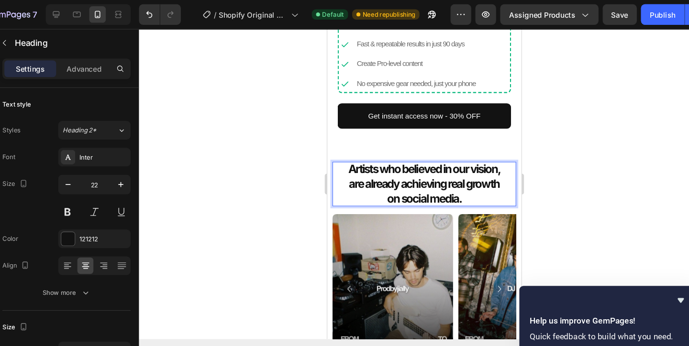
click at [417, 173] on strong "are already achieving real growth" at bounding box center [416, 171] width 139 height 12
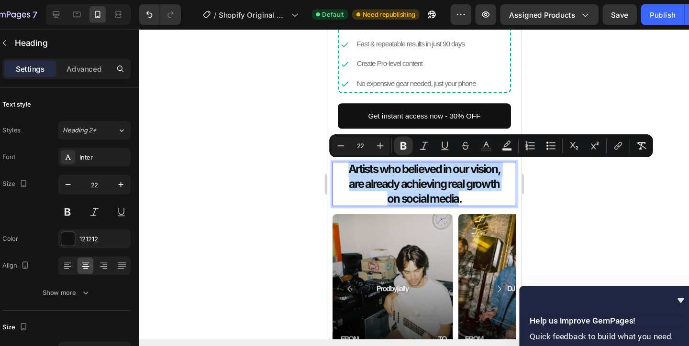
drag, startPoint x: 448, startPoint y: 186, endPoint x: 344, endPoint y: 156, distance: 107.4
click at [344, 156] on p "Artists who believed in our vision, are already achieving real growth on social…" at bounding box center [417, 172] width 170 height 41
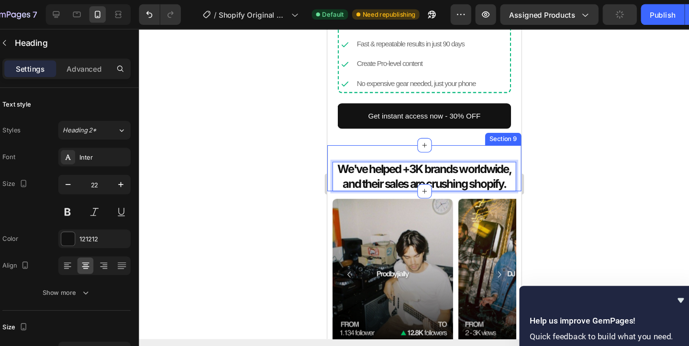
click at [574, 144] on div at bounding box center [424, 186] width 527 height 319
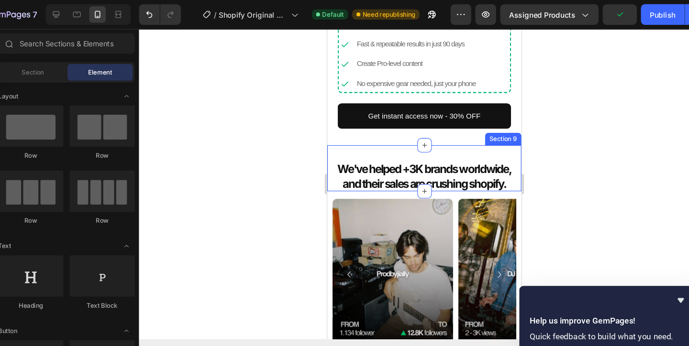
click at [575, 139] on div at bounding box center [424, 186] width 527 height 319
click at [502, 152] on div "⁠⁠⁠⁠⁠⁠⁠ We've helped +3K brands worldwide, and their sales are crushing shopify…" at bounding box center [416, 165] width 179 height 27
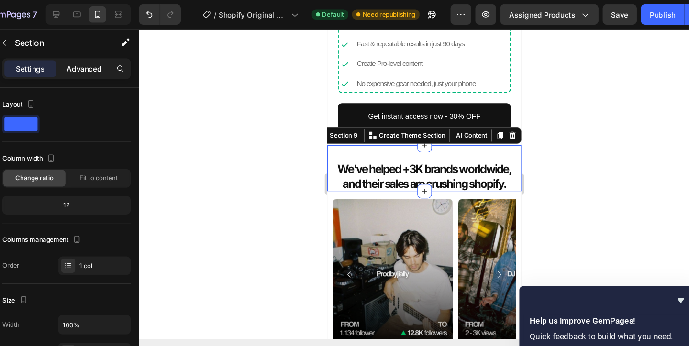
click at [125, 56] on div "Advanced" at bounding box center [111, 63] width 48 height 15
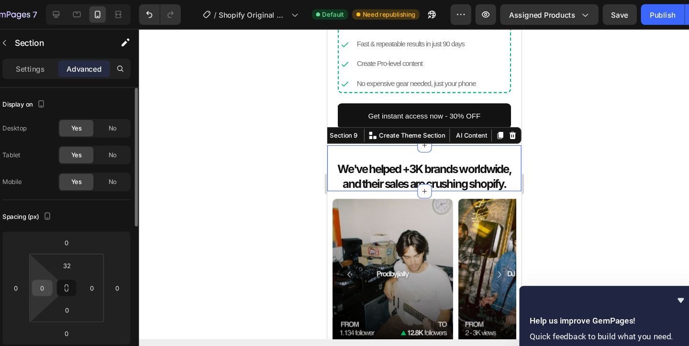
click at [74, 264] on input "0" at bounding box center [72, 266] width 14 height 14
type input "10"
click at [118, 265] on input "0" at bounding box center [117, 266] width 14 height 14
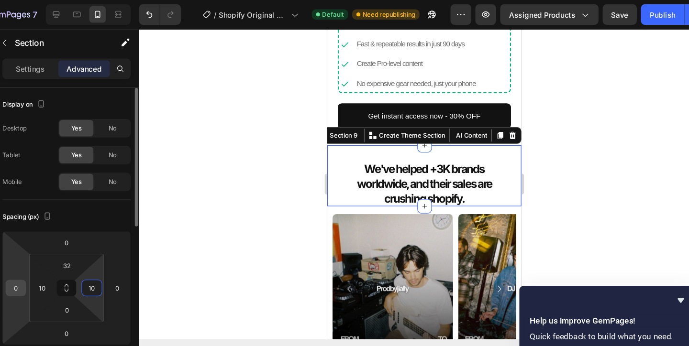
type input "10"
click at [48, 264] on input "0" at bounding box center [47, 266] width 14 height 14
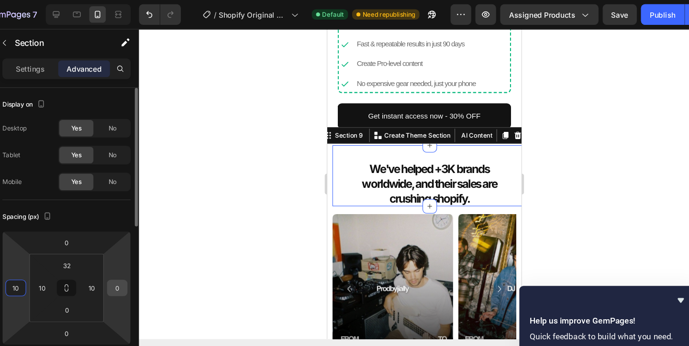
type input "10"
click at [142, 270] on input "0" at bounding box center [141, 266] width 14 height 14
type input "1"
click at [51, 267] on input "10" at bounding box center [47, 266] width 14 height 14
type input "0"
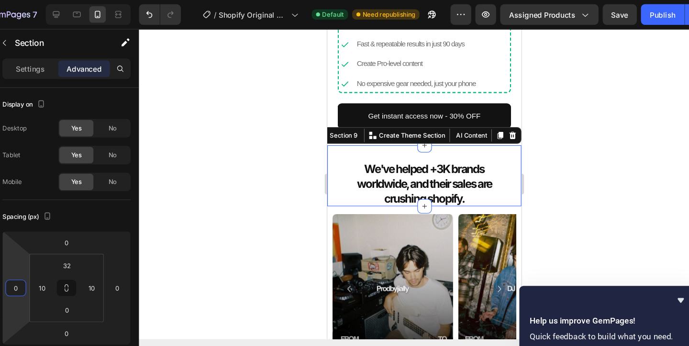
click at [260, 183] on div at bounding box center [424, 186] width 527 height 319
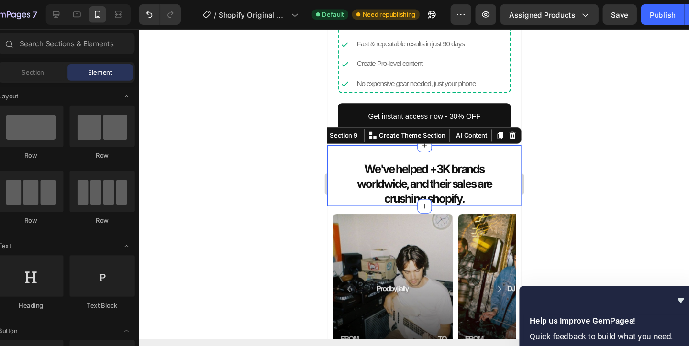
click at [260, 183] on div at bounding box center [424, 186] width 527 height 319
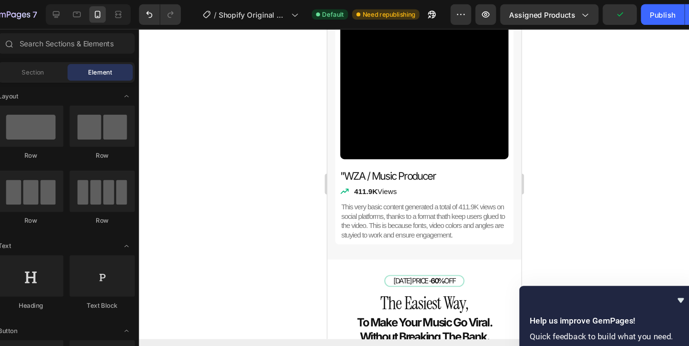
scroll to position [1780, 0]
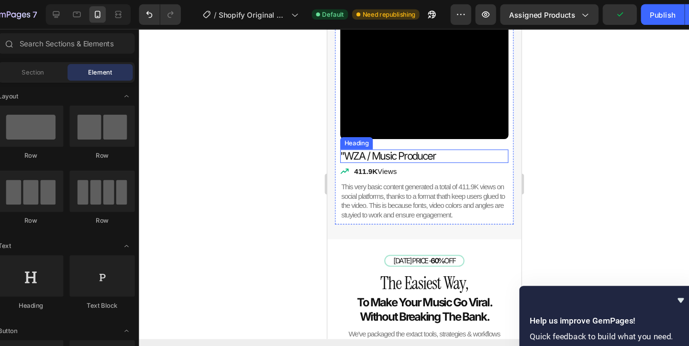
click at [420, 144] on h2 ""WZA / Music Producer" at bounding box center [416, 146] width 155 height 12
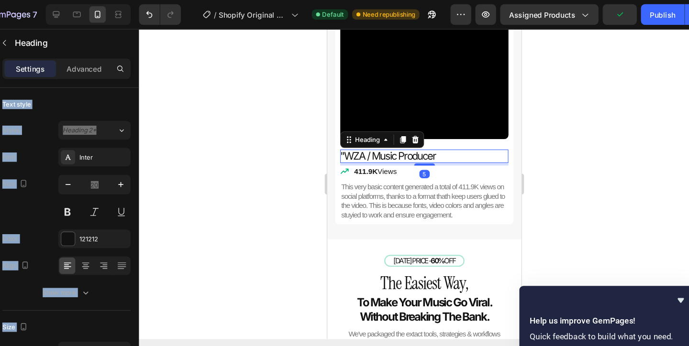
click at [420, 144] on h2 ""WZA / Music Producer" at bounding box center [416, 146] width 155 height 12
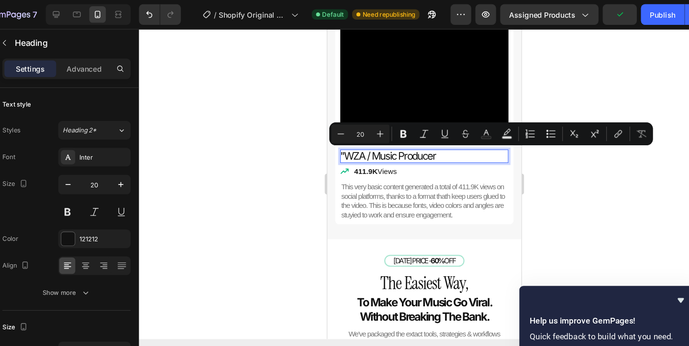
click at [436, 145] on p ""WZA / Music Producer" at bounding box center [416, 146] width 155 height 12
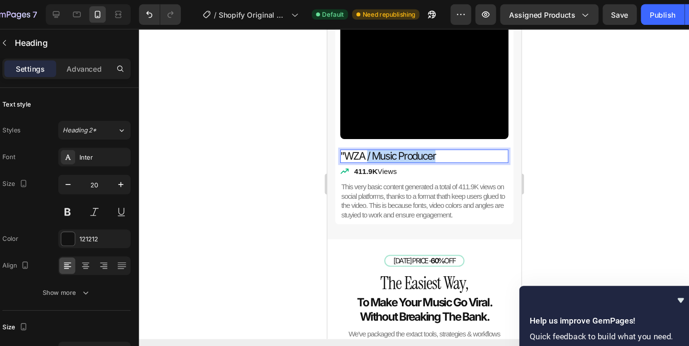
drag, startPoint x: 429, startPoint y: 145, endPoint x: 363, endPoint y: 148, distance: 65.6
click at [363, 148] on p ""WZA / Music Producer" at bounding box center [416, 146] width 155 height 12
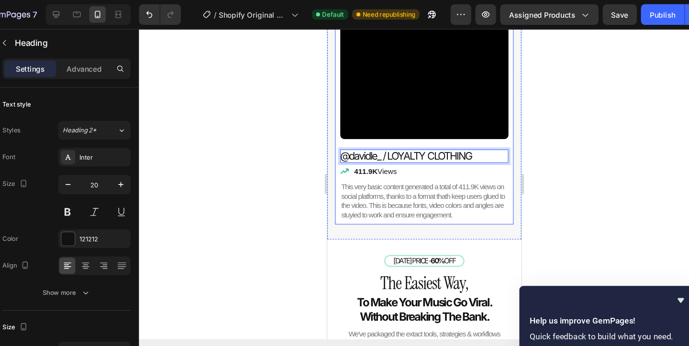
click at [554, 143] on div at bounding box center [424, 186] width 527 height 319
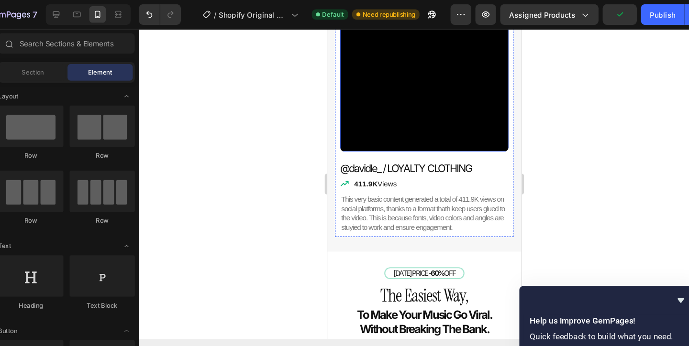
scroll to position [1781, 0]
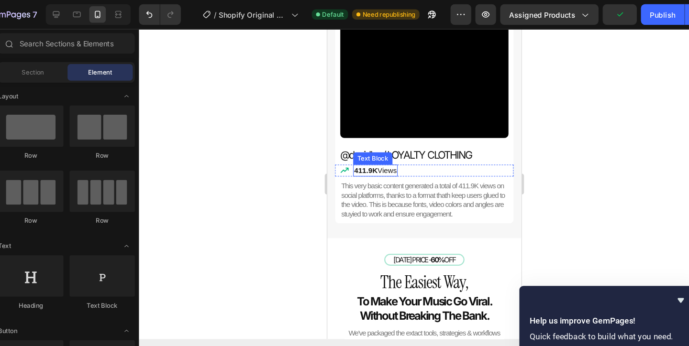
click at [370, 160] on strong "411.9K" at bounding box center [363, 159] width 22 height 8
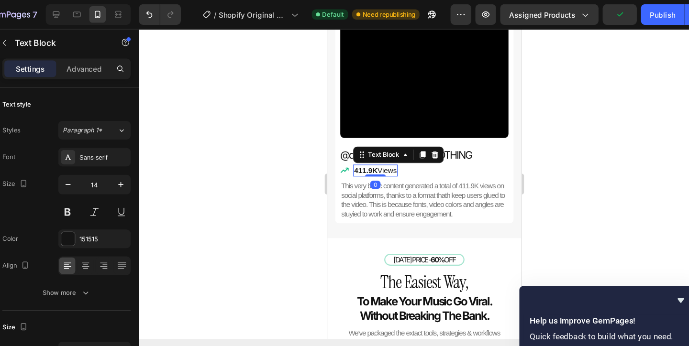
click at [370, 160] on strong "411.9K" at bounding box center [363, 159] width 22 height 8
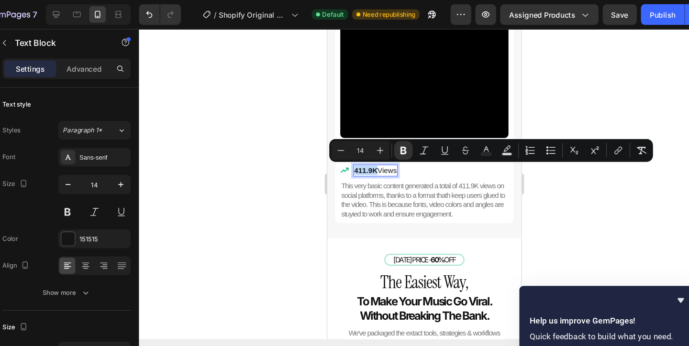
click at [387, 159] on p "411.9K Views" at bounding box center [371, 159] width 39 height 9
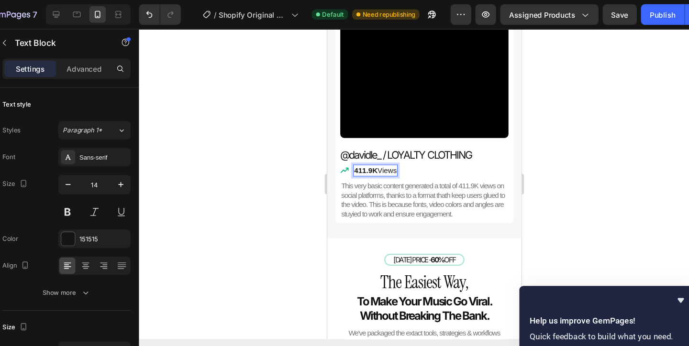
click at [382, 159] on p "411.9K Views" at bounding box center [371, 159] width 39 height 9
drag, startPoint x: 377, startPoint y: 159, endPoint x: 394, endPoint y: 159, distance: 17.7
click at [394, 159] on div "Icon Icon List 411.9K Views Text Block 0 Row" at bounding box center [416, 159] width 165 height 11
click at [353, 158] on p "100K/month" at bounding box center [370, 159] width 36 height 9
drag, startPoint x: 371, startPoint y: 158, endPoint x: 344, endPoint y: 158, distance: 26.3
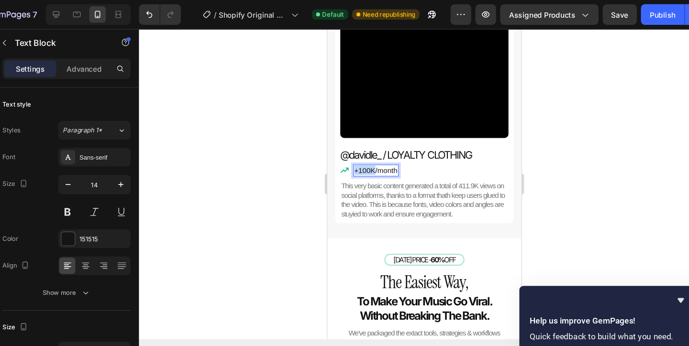
click at [344, 158] on div "Icon Icon List +100K/month Text Block 0 Row" at bounding box center [416, 159] width 165 height 11
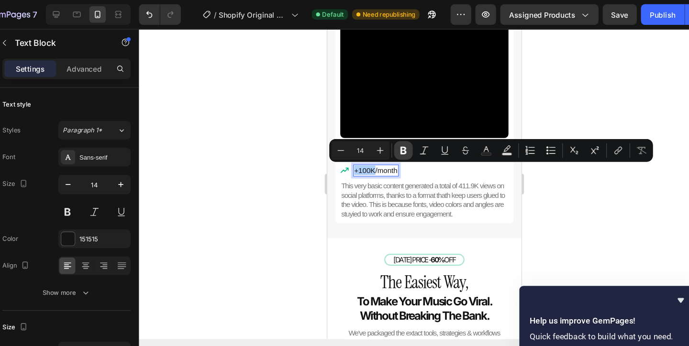
click at [402, 140] on icon "Editor contextual toolbar" at bounding box center [406, 139] width 10 height 10
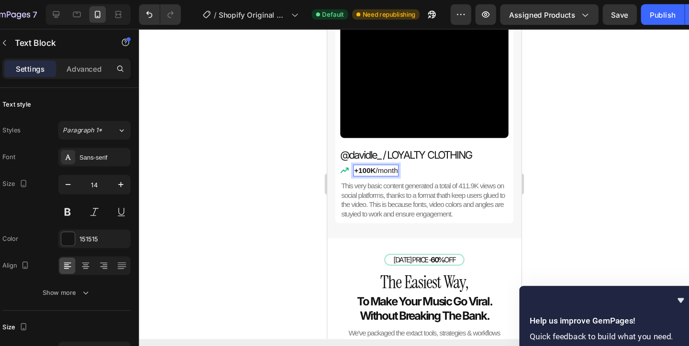
click at [309, 167] on div at bounding box center [424, 186] width 527 height 319
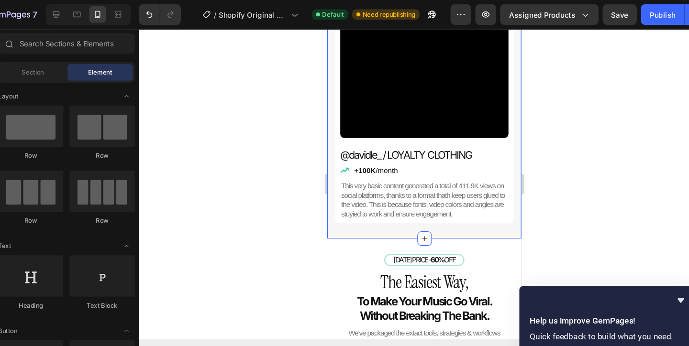
click at [291, 136] on div at bounding box center [424, 186] width 527 height 319
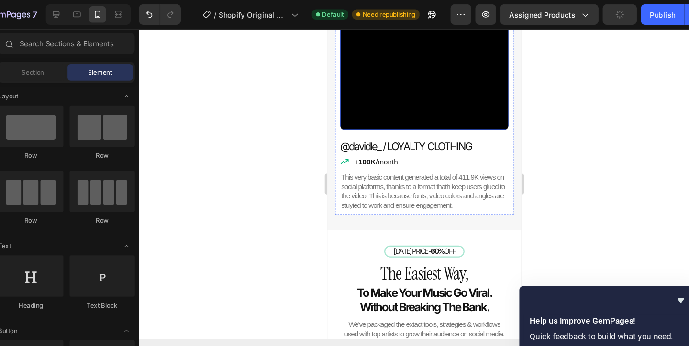
scroll to position [1790, 0]
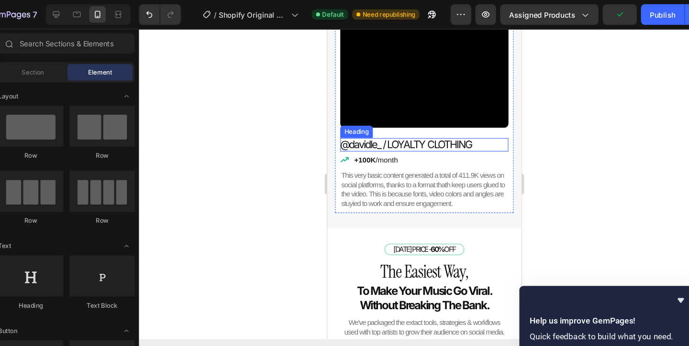
click at [380, 140] on p "@davidle_ / LOYALTY CLOTHING" at bounding box center [416, 136] width 155 height 12
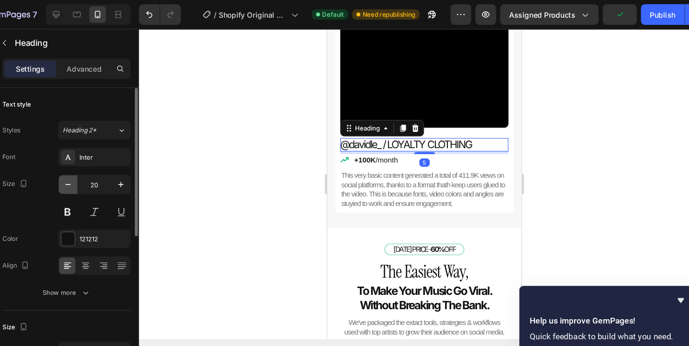
click at [101, 174] on button "button" at bounding box center [95, 170] width 17 height 17
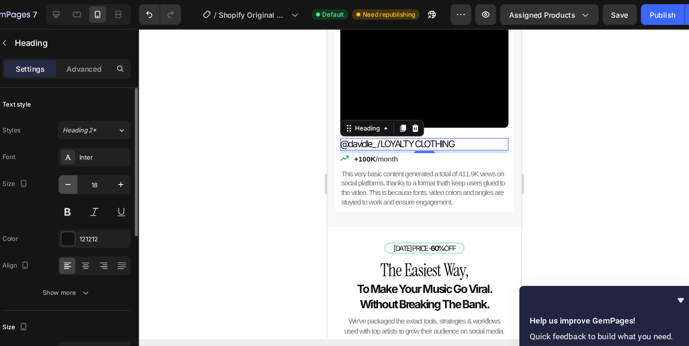
click at [101, 174] on button "button" at bounding box center [95, 170] width 17 height 17
type input "17"
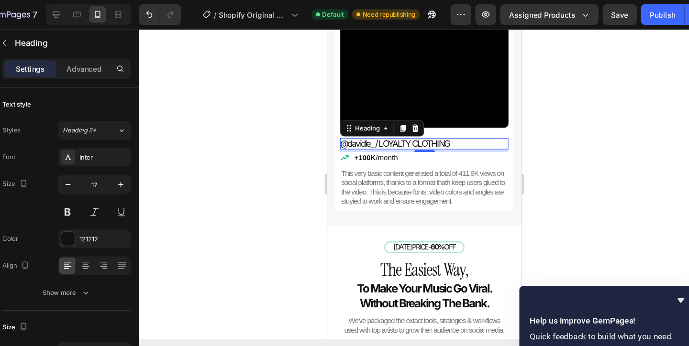
click at [240, 167] on div at bounding box center [424, 186] width 527 height 319
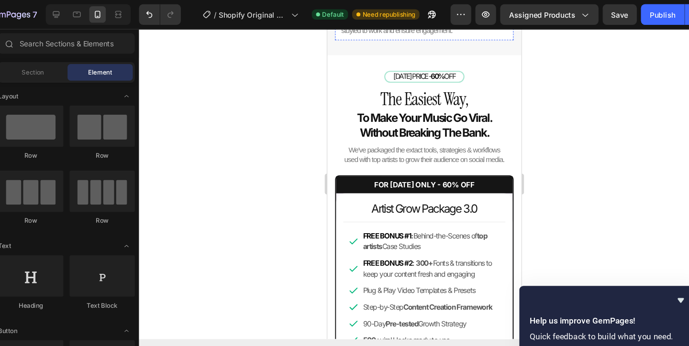
scroll to position [1962, 0]
